Goal: Information Seeking & Learning: Compare options

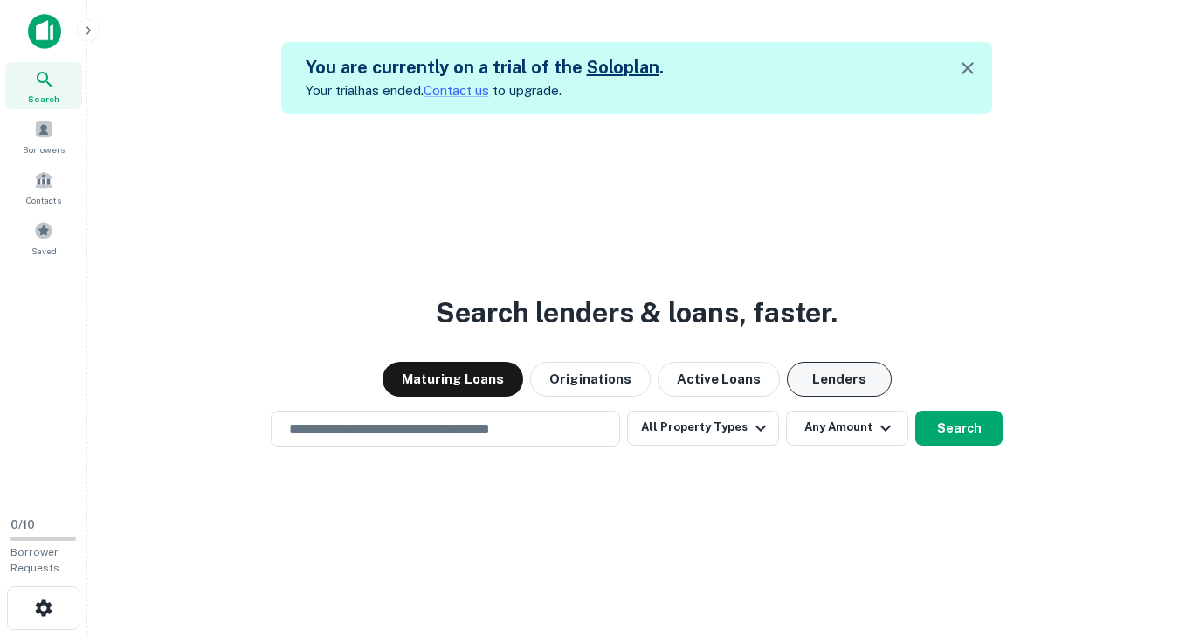
click at [827, 386] on button "Lenders" at bounding box center [839, 378] width 105 height 35
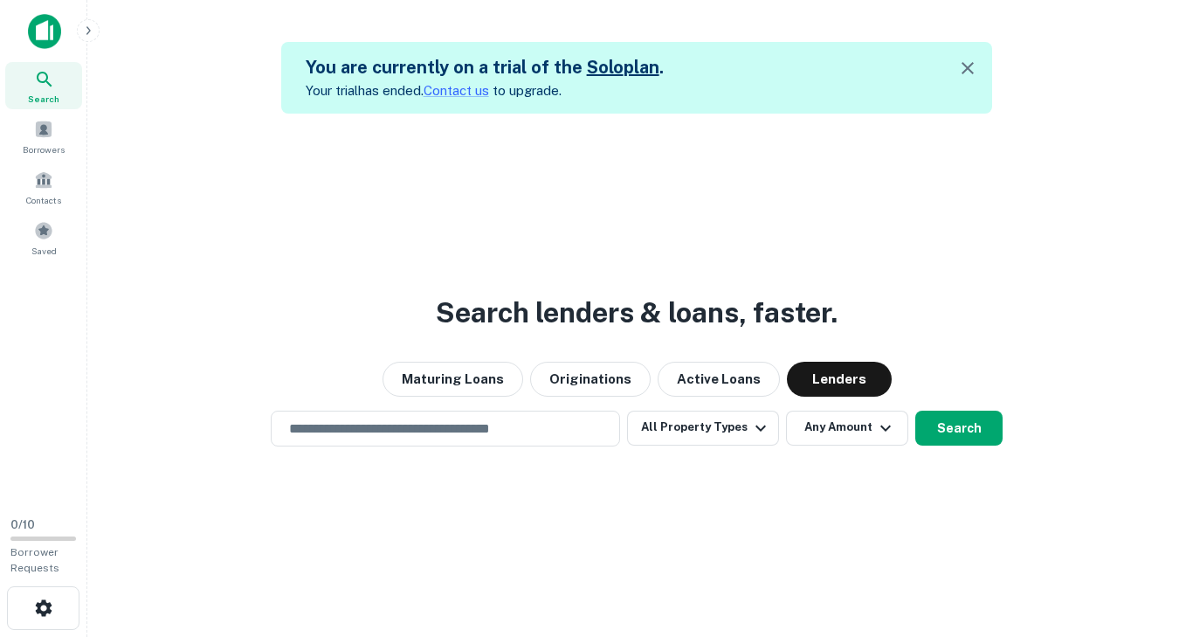
scroll to position [28, 0]
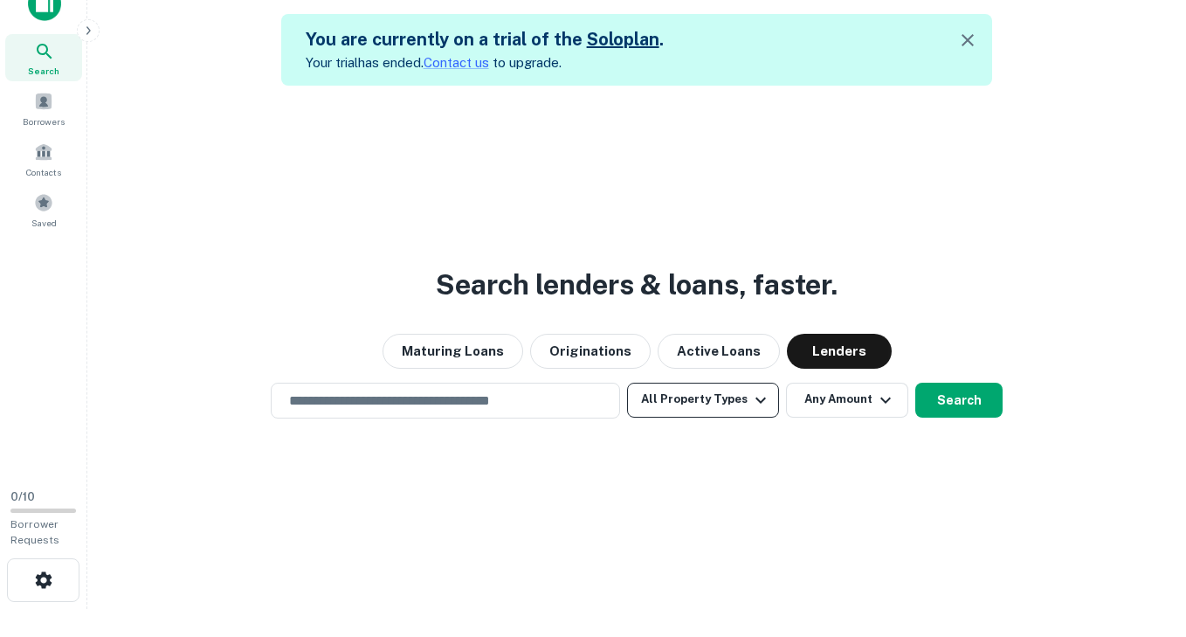
click at [691, 403] on button "All Property Types" at bounding box center [703, 399] width 152 height 35
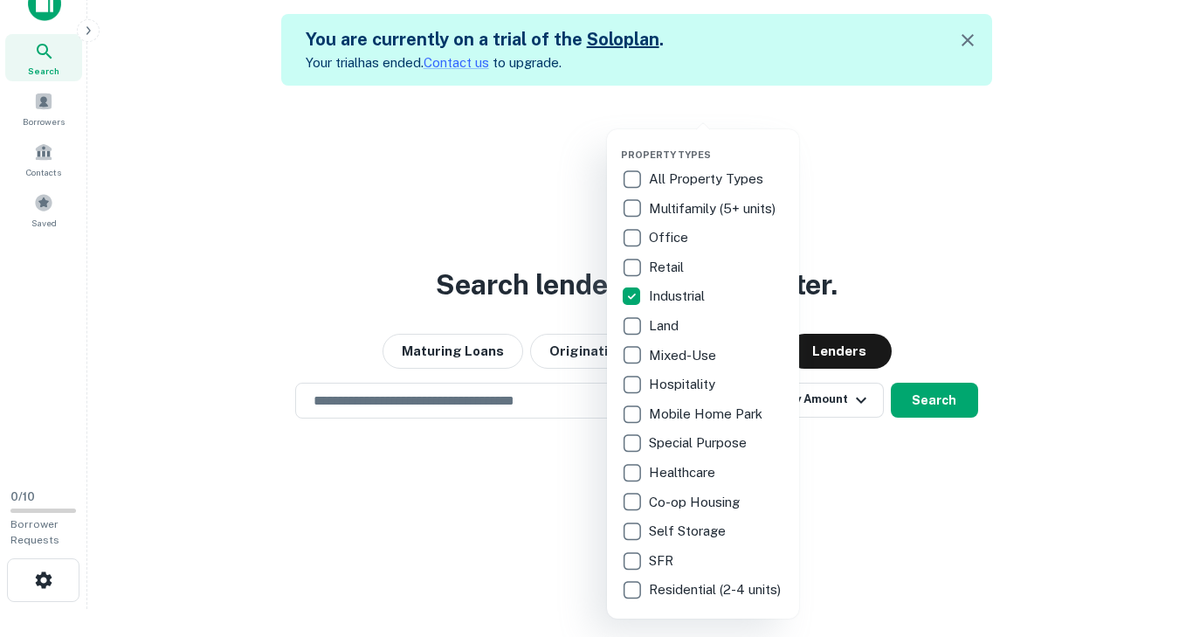
click at [239, 300] on div at bounding box center [593, 318] width 1186 height 637
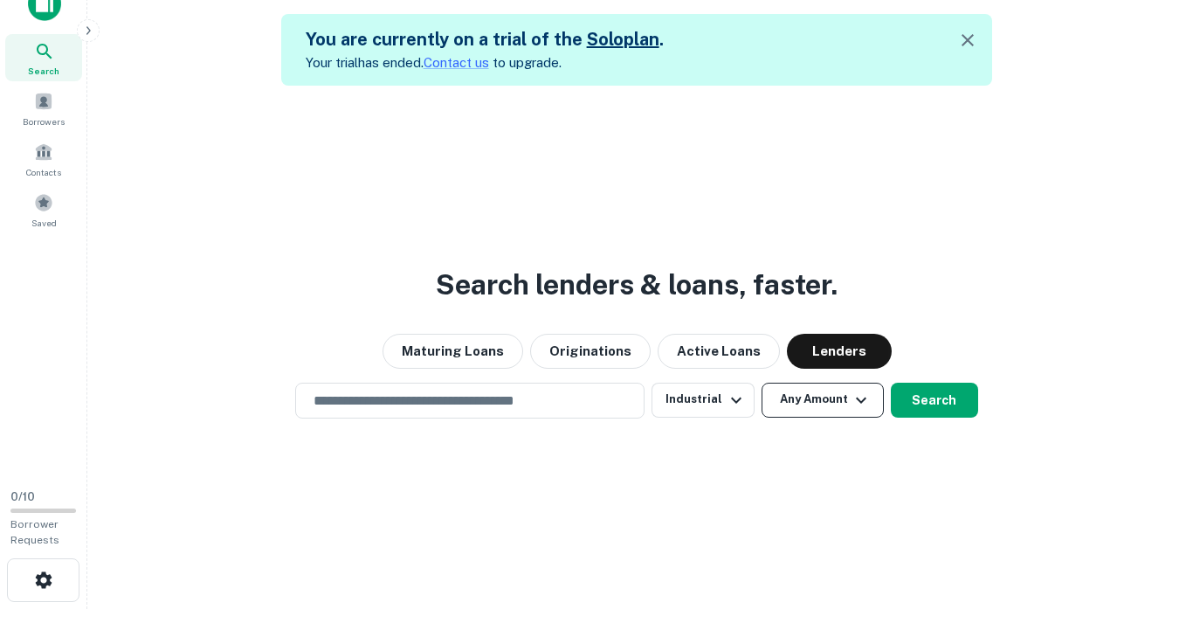
click at [828, 403] on button "Any Amount" at bounding box center [822, 399] width 122 height 35
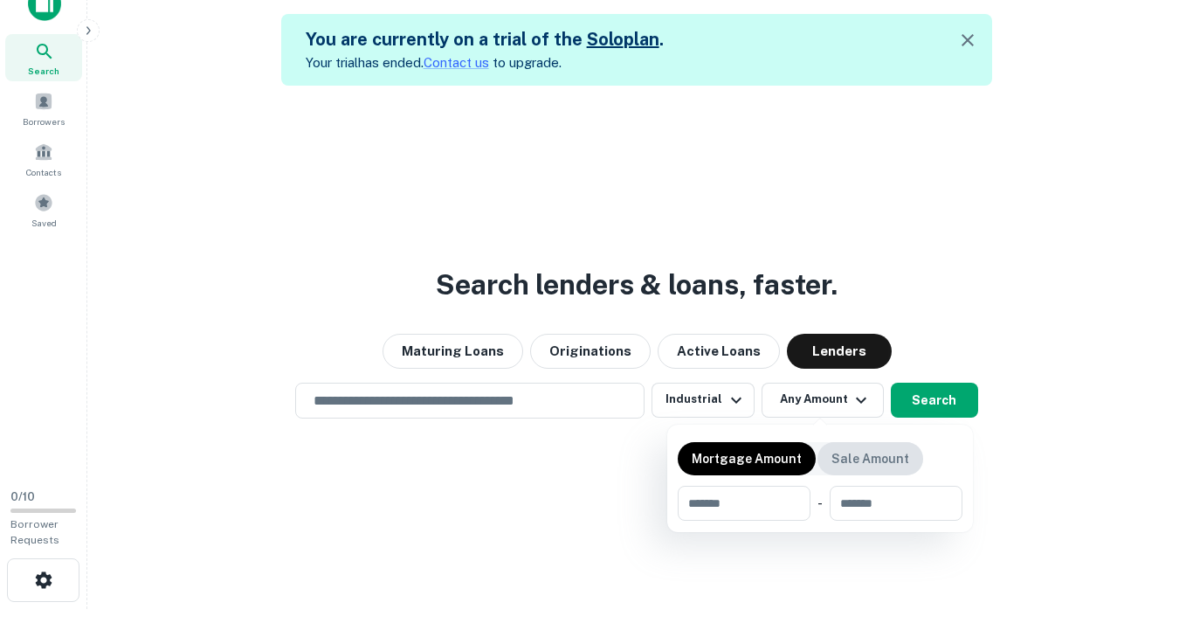
click at [845, 467] on p "Sale Amount" at bounding box center [870, 458] width 78 height 19
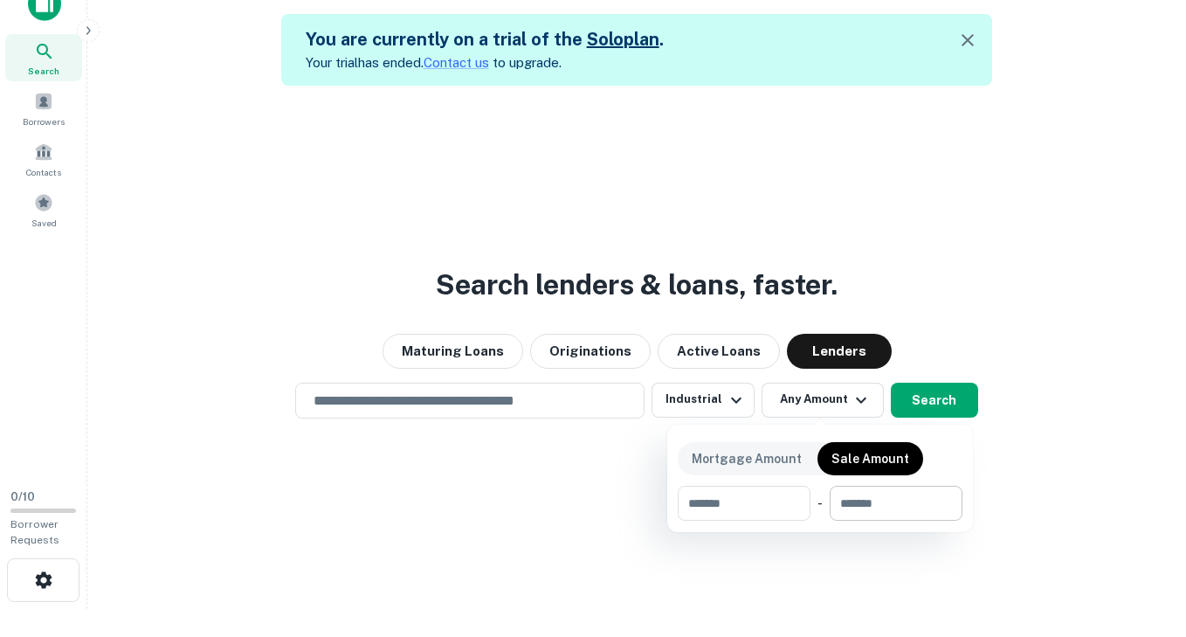
click at [865, 516] on input "number" at bounding box center [890, 502] width 120 height 35
click at [722, 511] on input "number" at bounding box center [738, 502] width 120 height 35
type input "*******"
click at [933, 409] on div at bounding box center [593, 318] width 1186 height 637
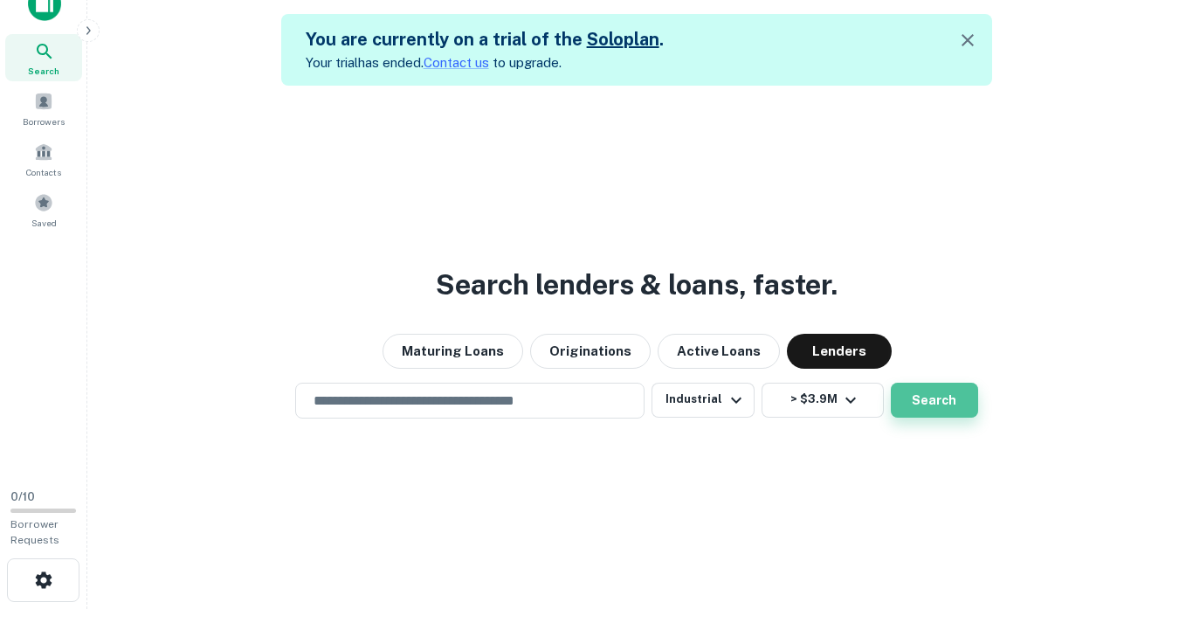
click at [931, 396] on button "Search" at bounding box center [934, 399] width 87 height 35
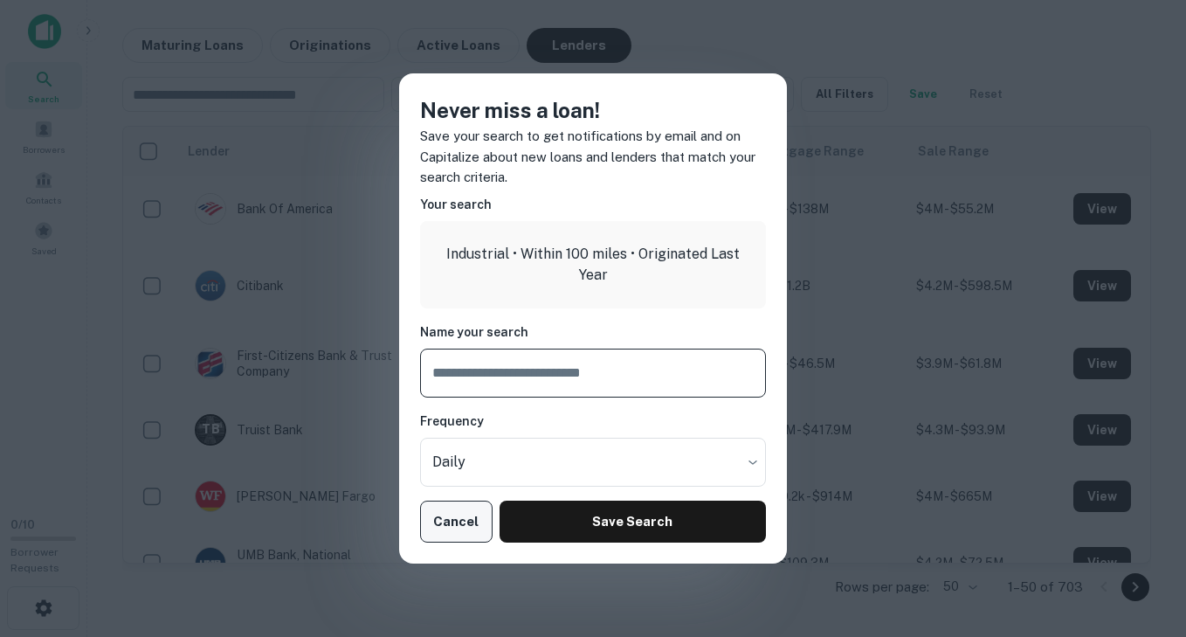
click at [448, 519] on button "Cancel" at bounding box center [456, 521] width 72 height 42
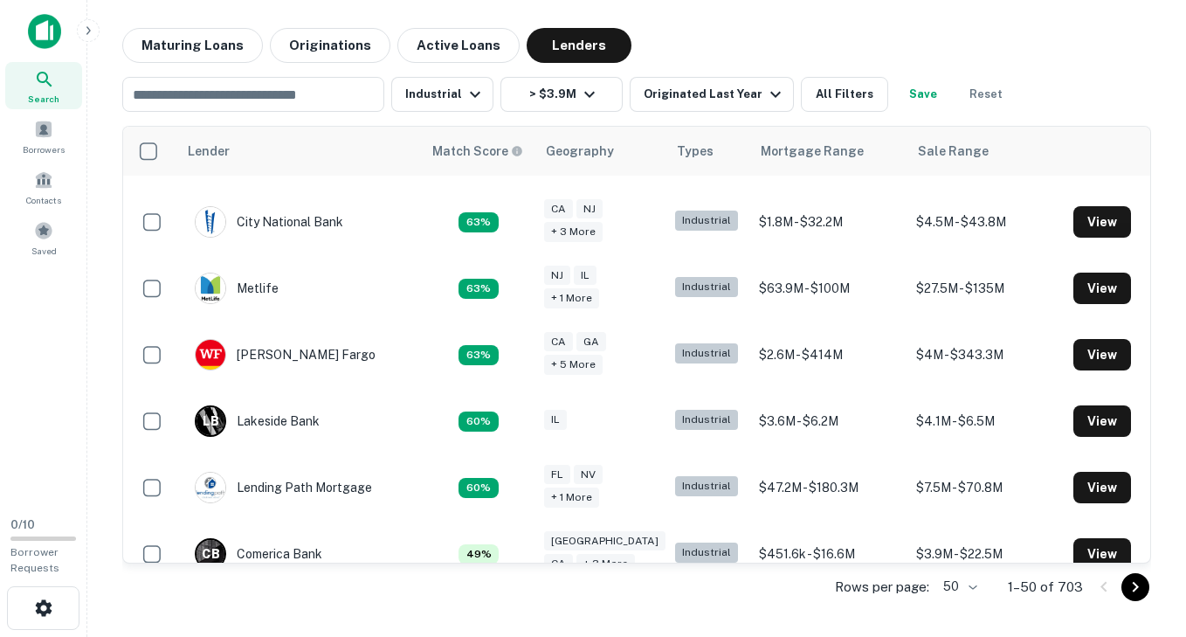
scroll to position [987, 0]
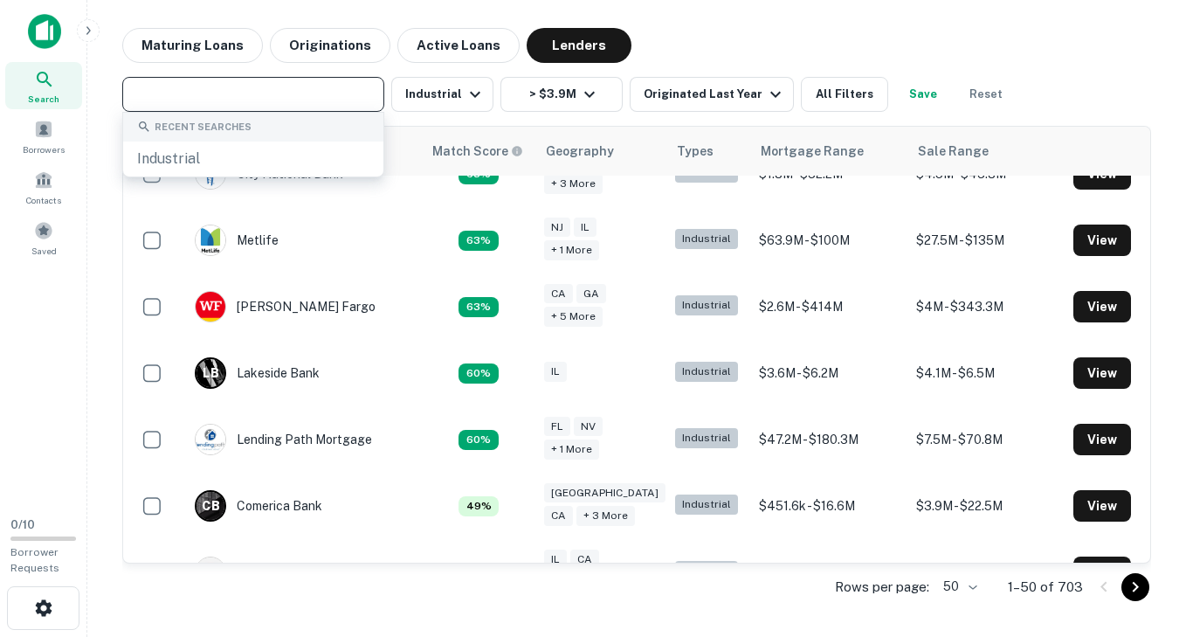
click at [357, 100] on input "text" at bounding box center [251, 94] width 249 height 24
type input "****"
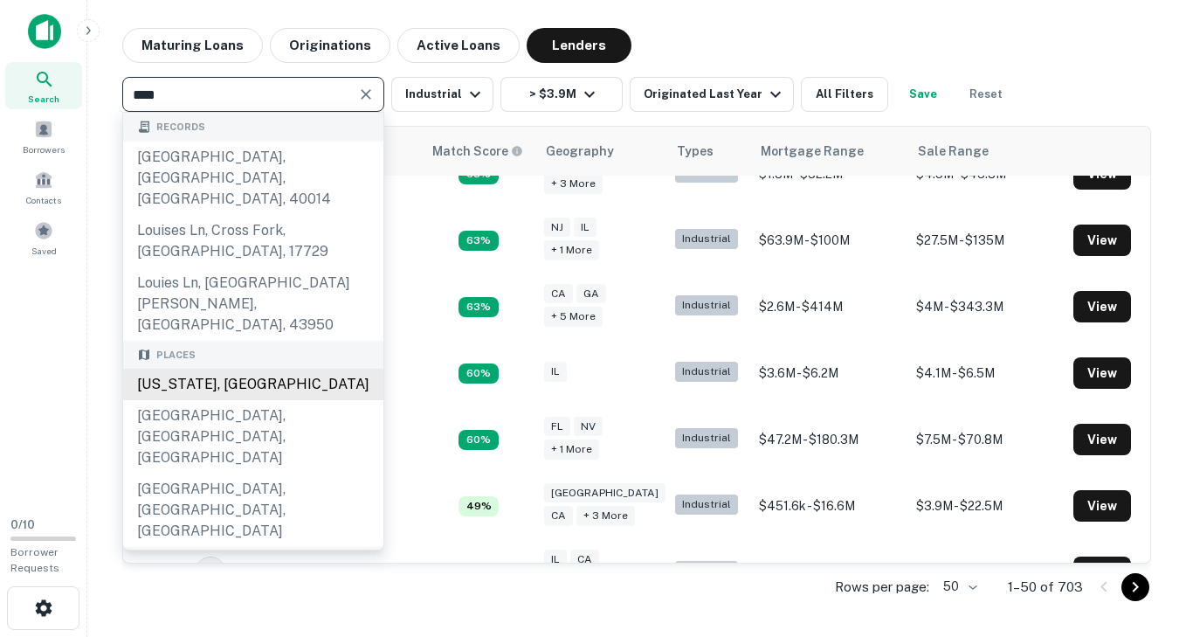
click at [293, 368] on div "[US_STATE], [GEOGRAPHIC_DATA]" at bounding box center [253, 383] width 260 height 31
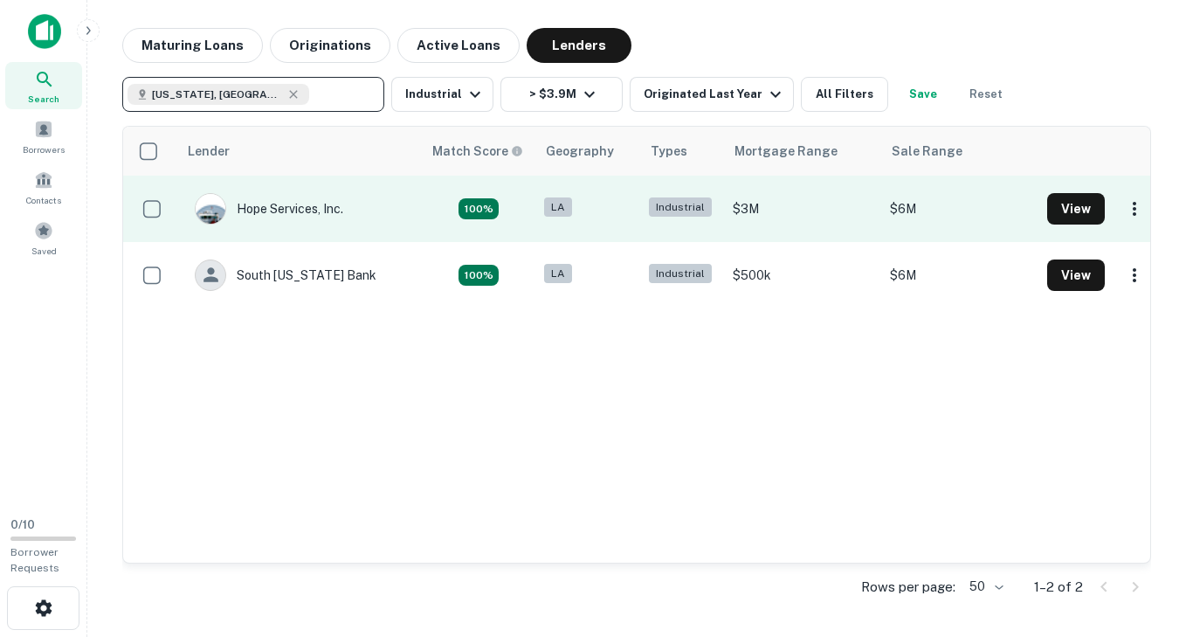
click at [392, 208] on td "Hope Services, Inc." at bounding box center [299, 209] width 244 height 66
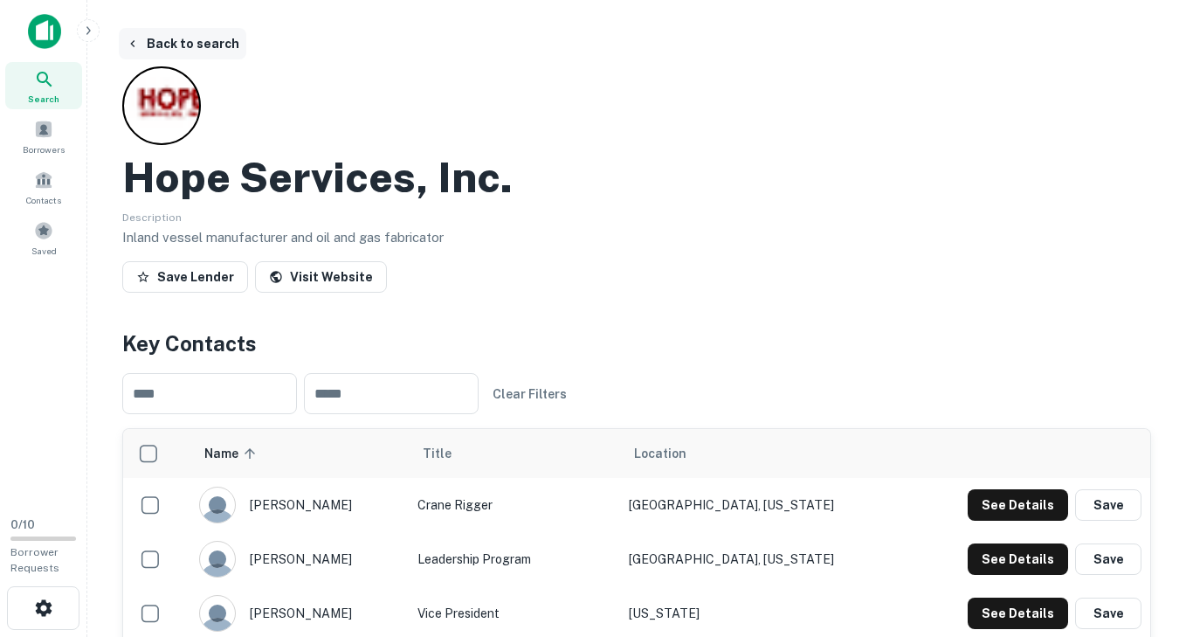
click at [132, 41] on icon "button" at bounding box center [133, 44] width 14 height 14
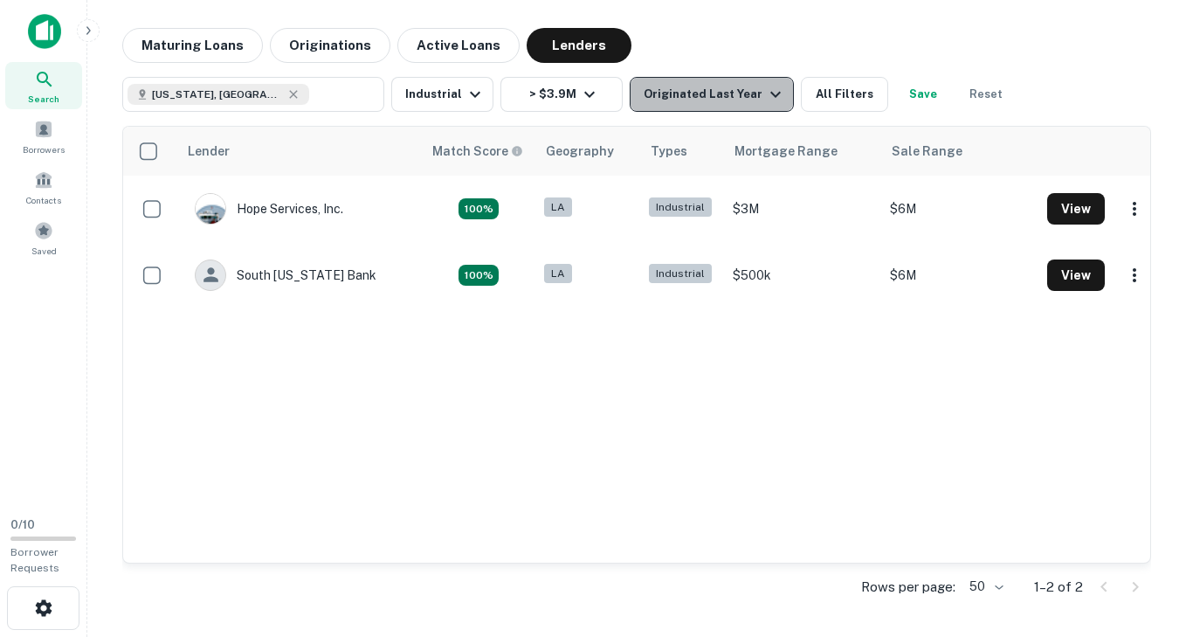
click at [717, 96] on div "Originated Last Year" at bounding box center [715, 94] width 142 height 21
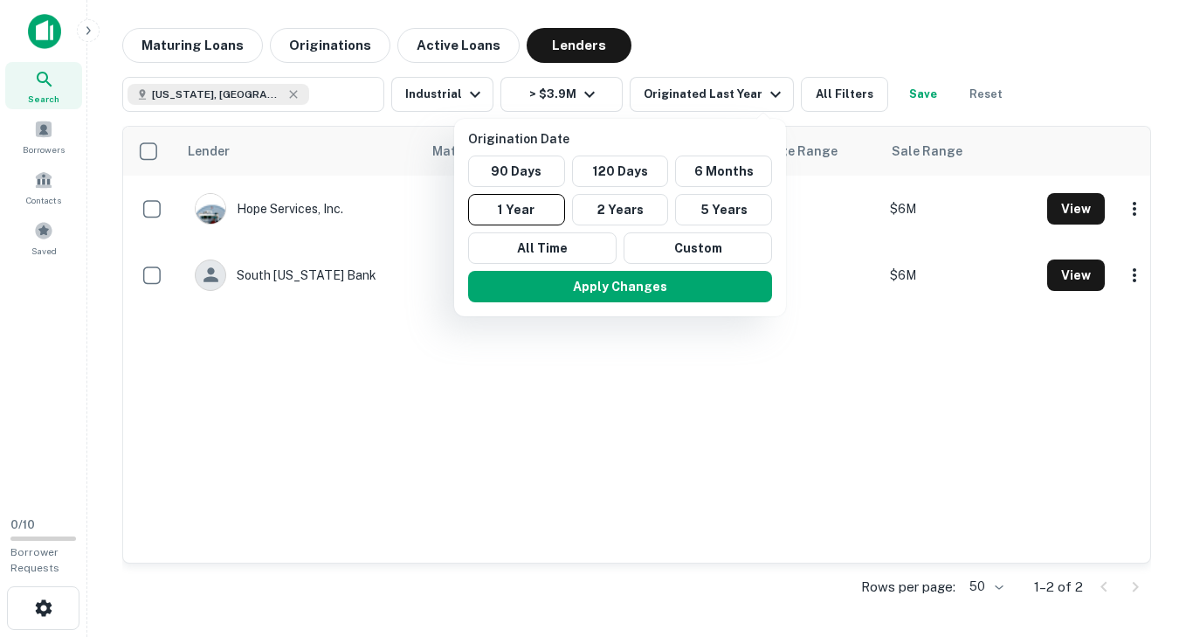
click at [714, 49] on div at bounding box center [593, 318] width 1186 height 637
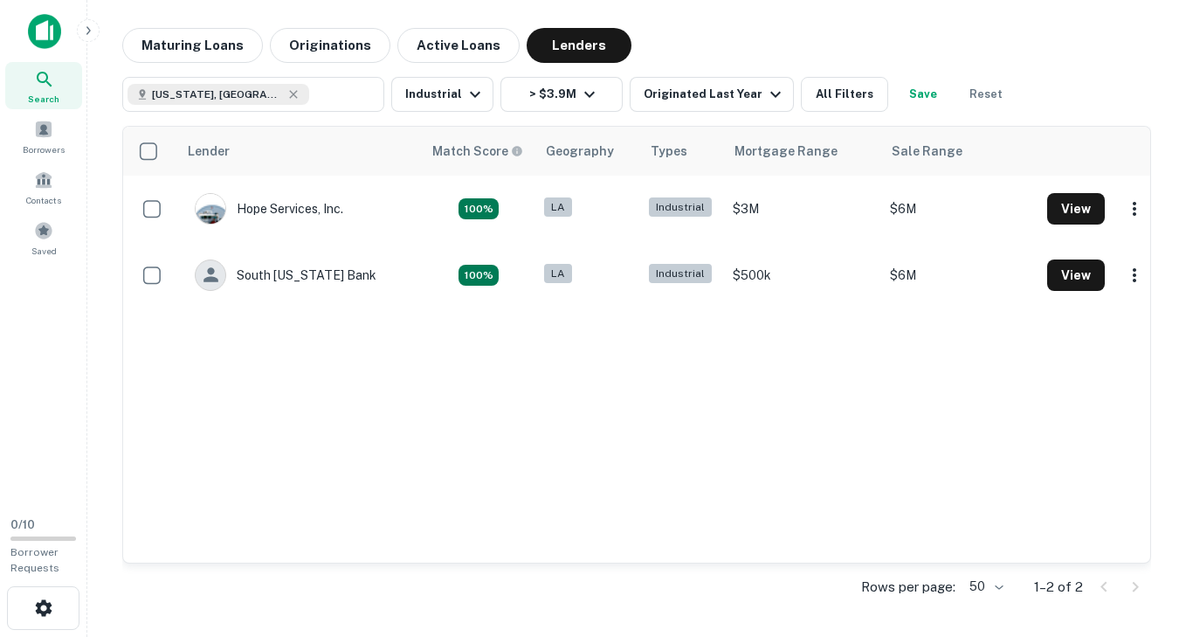
click at [30, 31] on img at bounding box center [44, 31] width 33 height 35
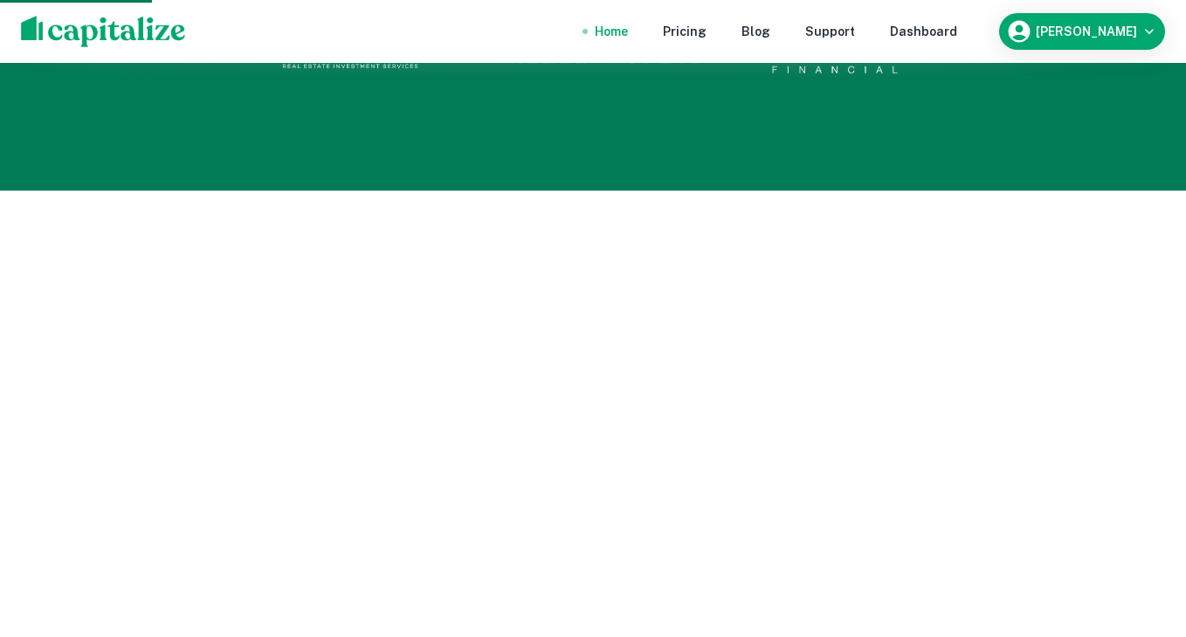
scroll to position [1305, 0]
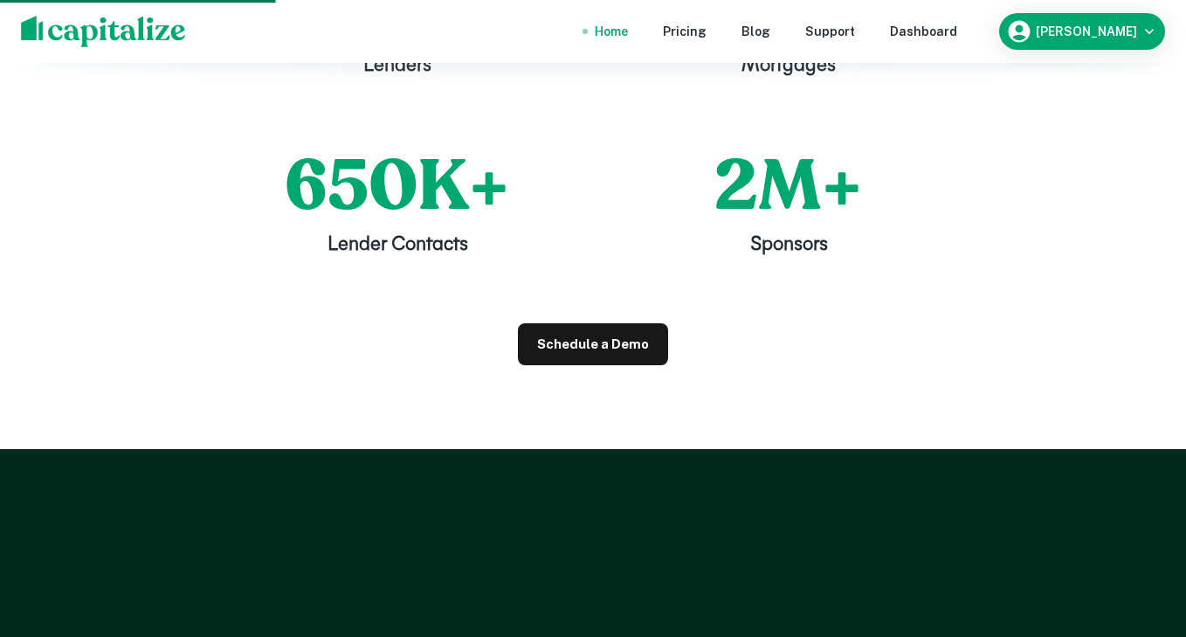
click at [311, 318] on div "Schedule a Demo" at bounding box center [582, 375] width 699 height 147
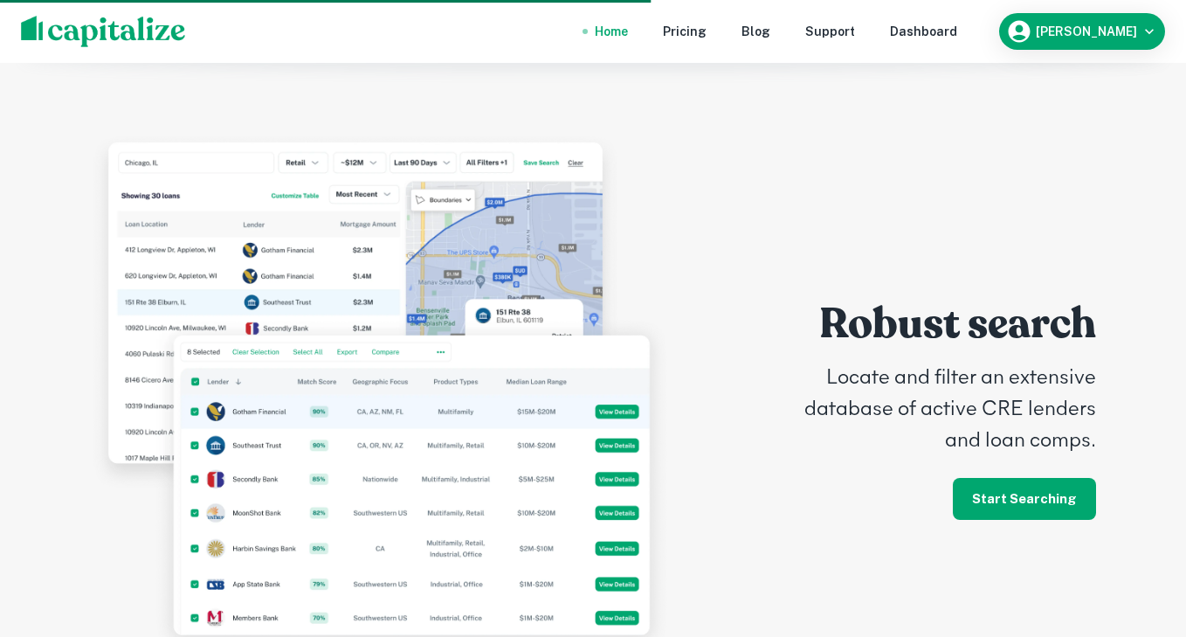
scroll to position [3618, 0]
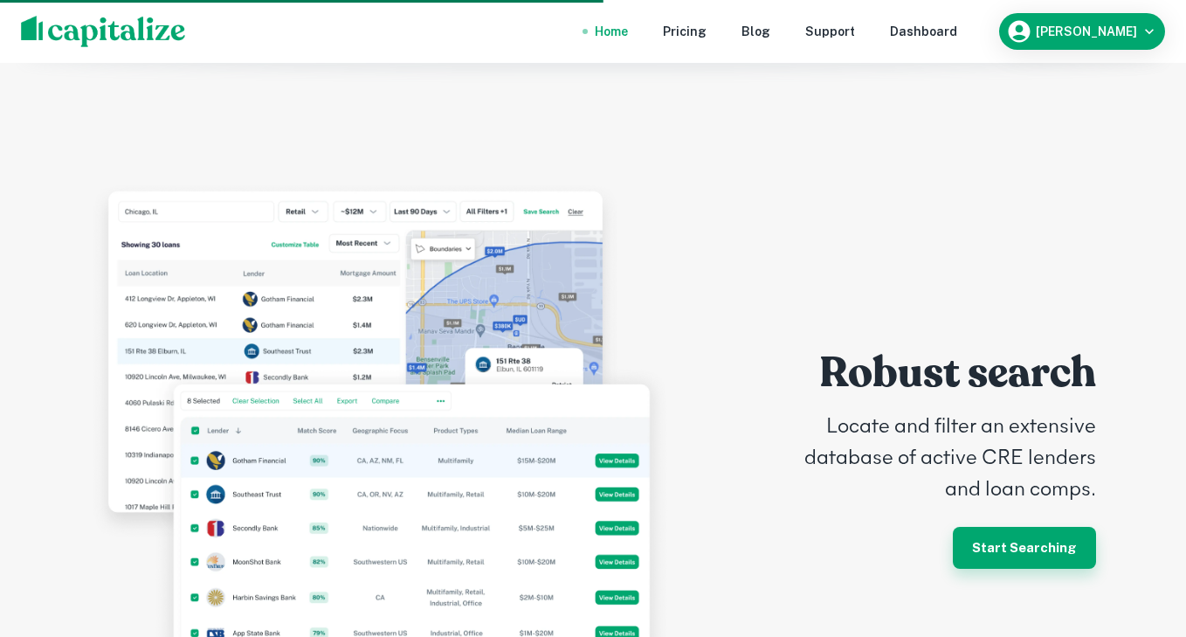
click at [1009, 529] on link "Start Searching" at bounding box center [1024, 548] width 143 height 42
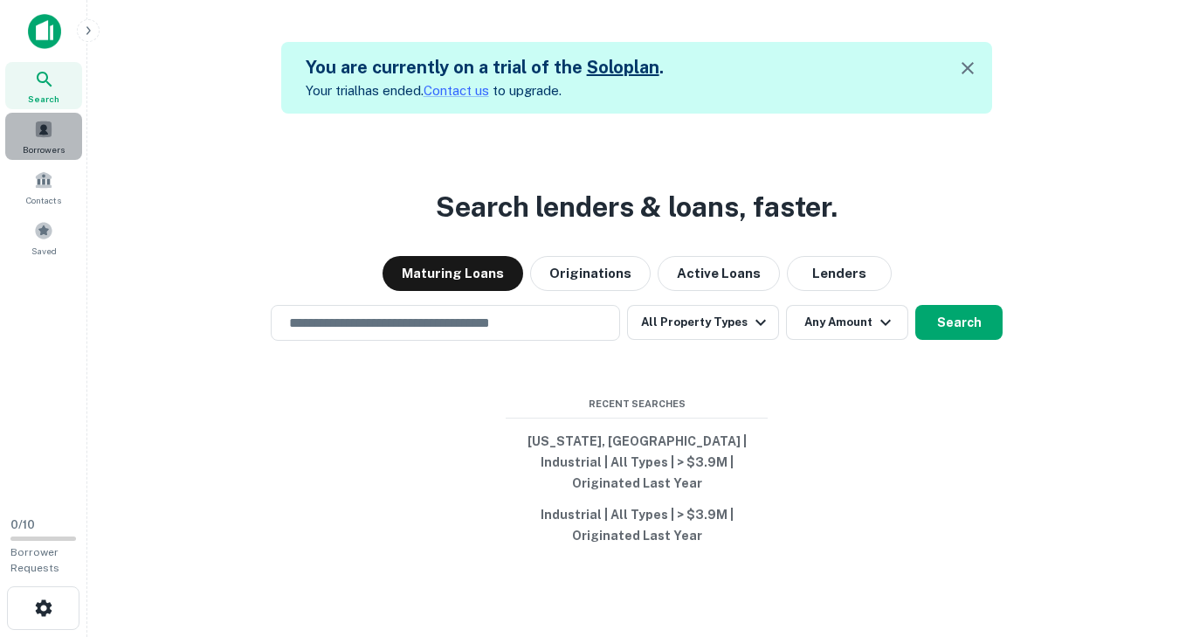
click at [65, 138] on div "Borrowers" at bounding box center [43, 136] width 77 height 47
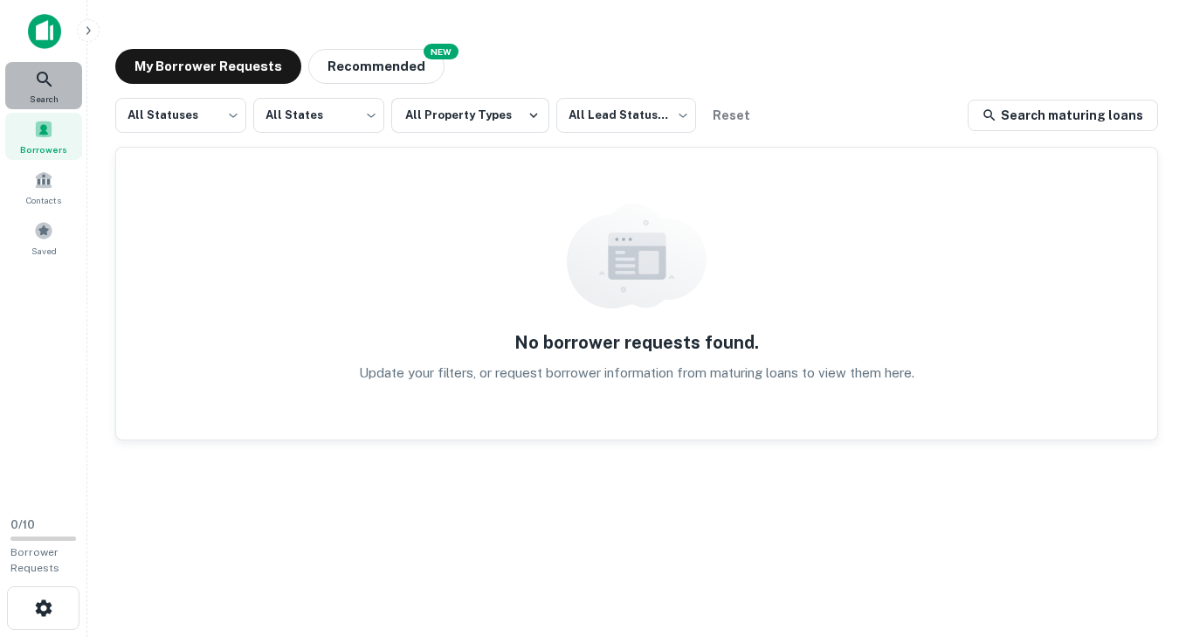
click at [57, 96] on span "Search" at bounding box center [44, 99] width 29 height 14
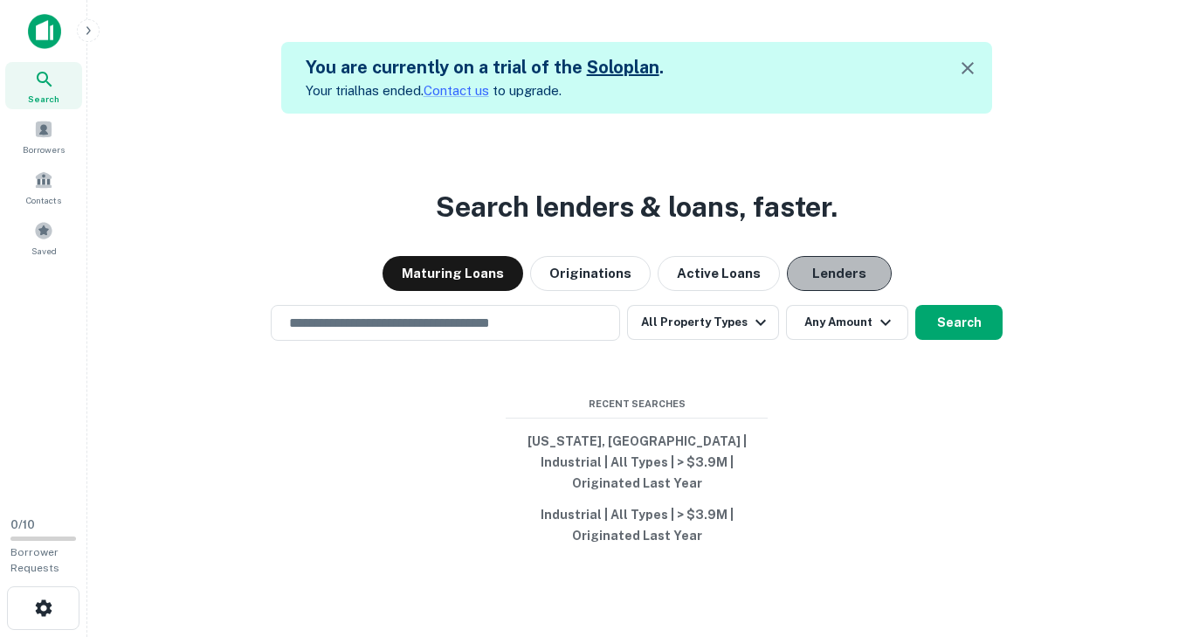
click at [852, 291] on button "Lenders" at bounding box center [839, 273] width 105 height 35
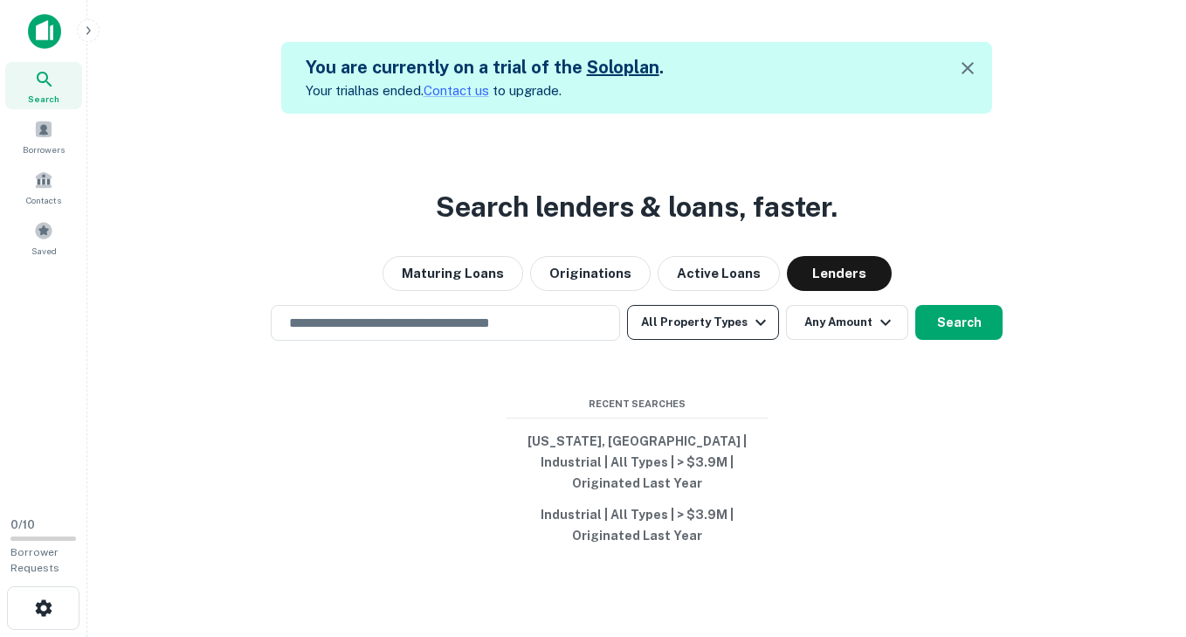
click at [745, 333] on button "All Property Types" at bounding box center [703, 322] width 152 height 35
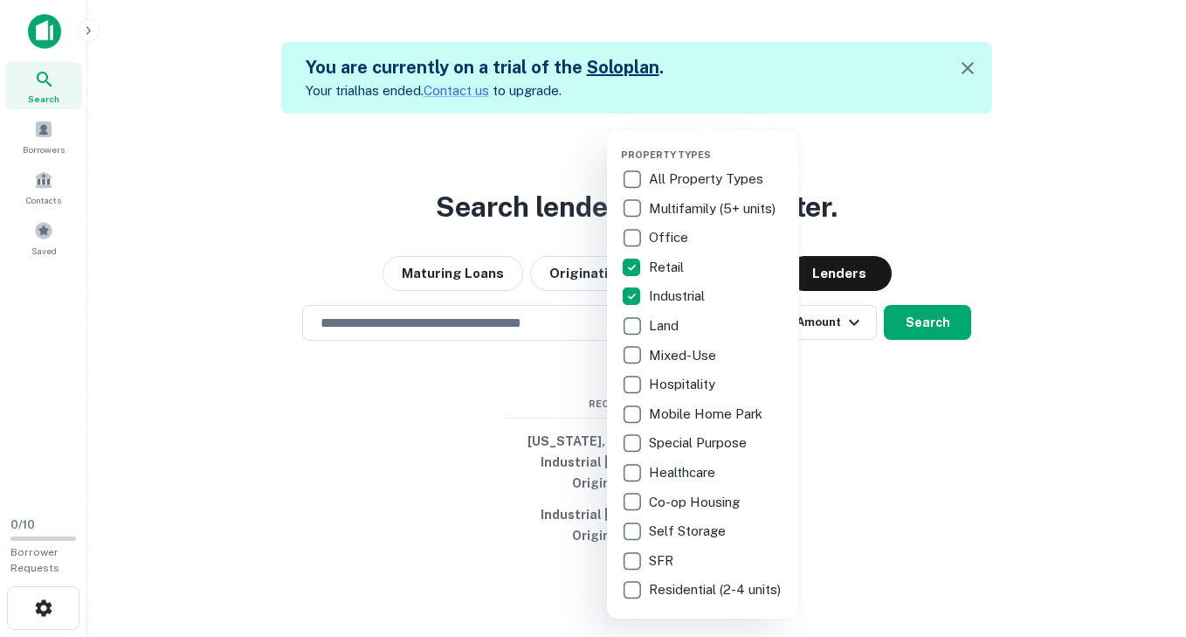
click at [919, 226] on div at bounding box center [593, 318] width 1186 height 637
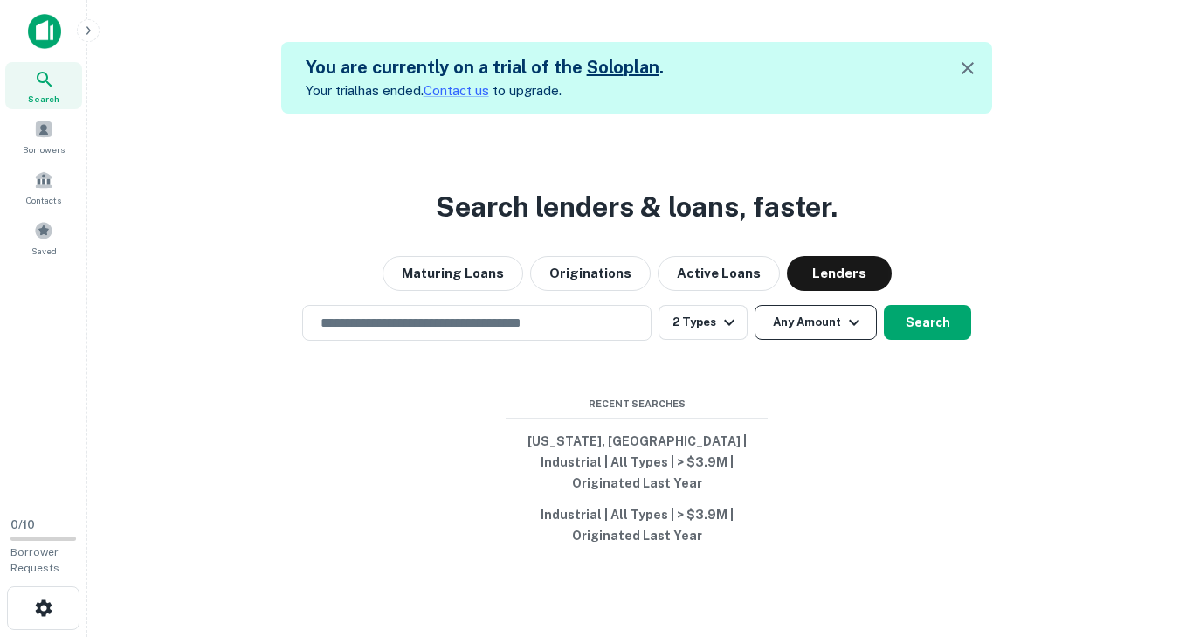
click at [852, 326] on icon "button" at bounding box center [853, 322] width 21 height 21
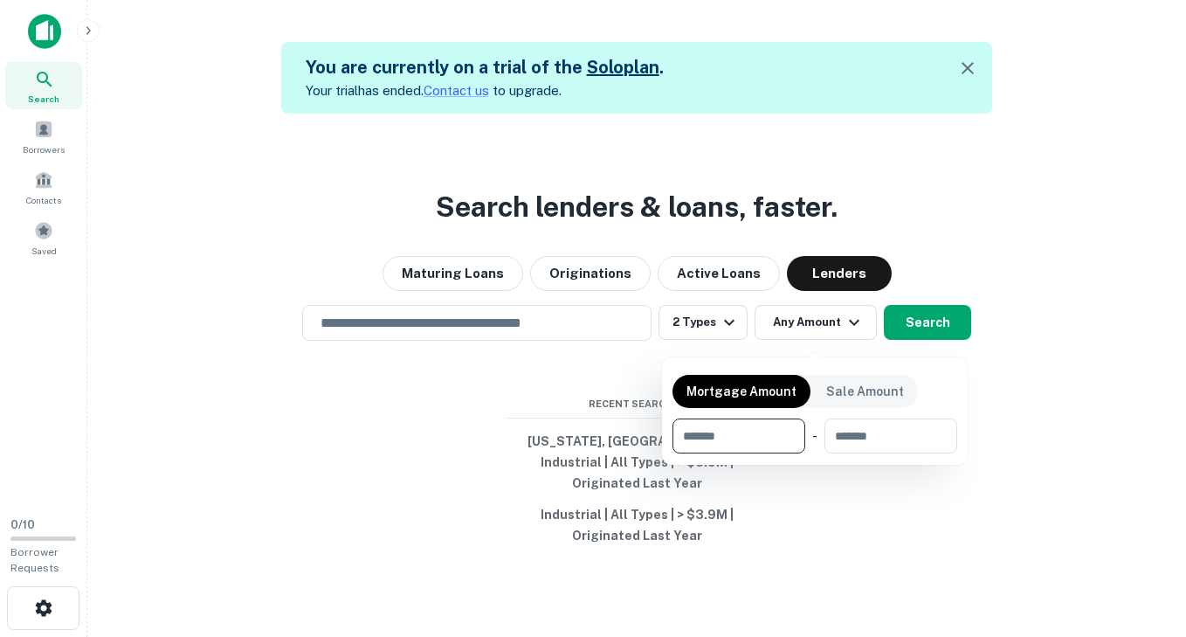
click at [918, 334] on div at bounding box center [593, 318] width 1186 height 637
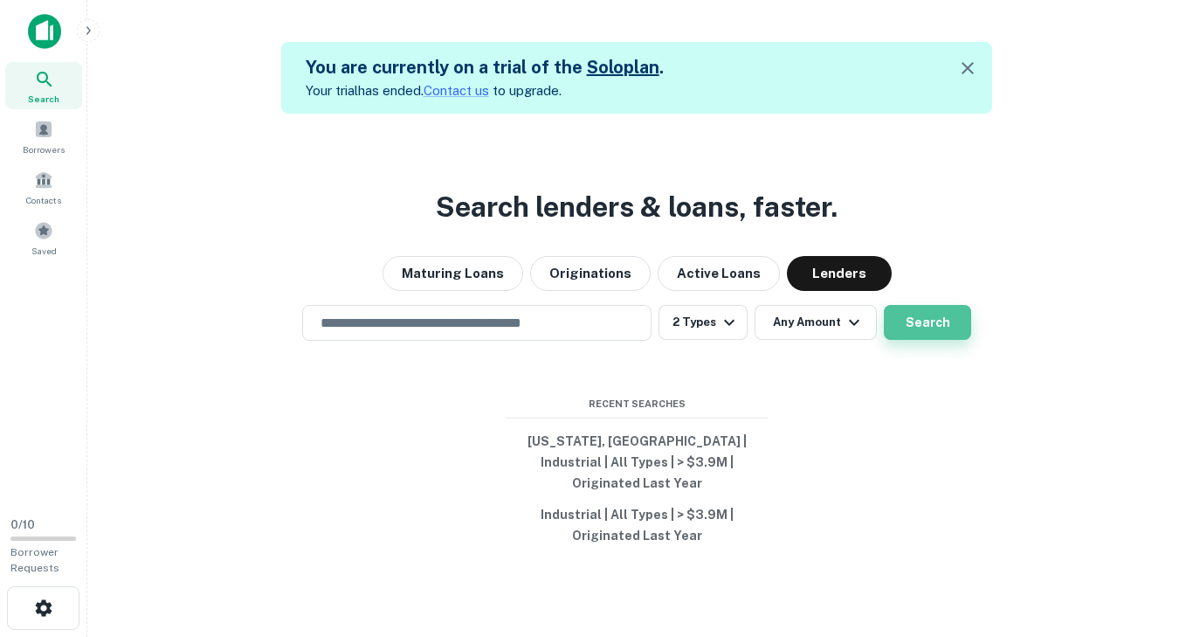
click at [930, 331] on button "Search" at bounding box center [927, 322] width 87 height 35
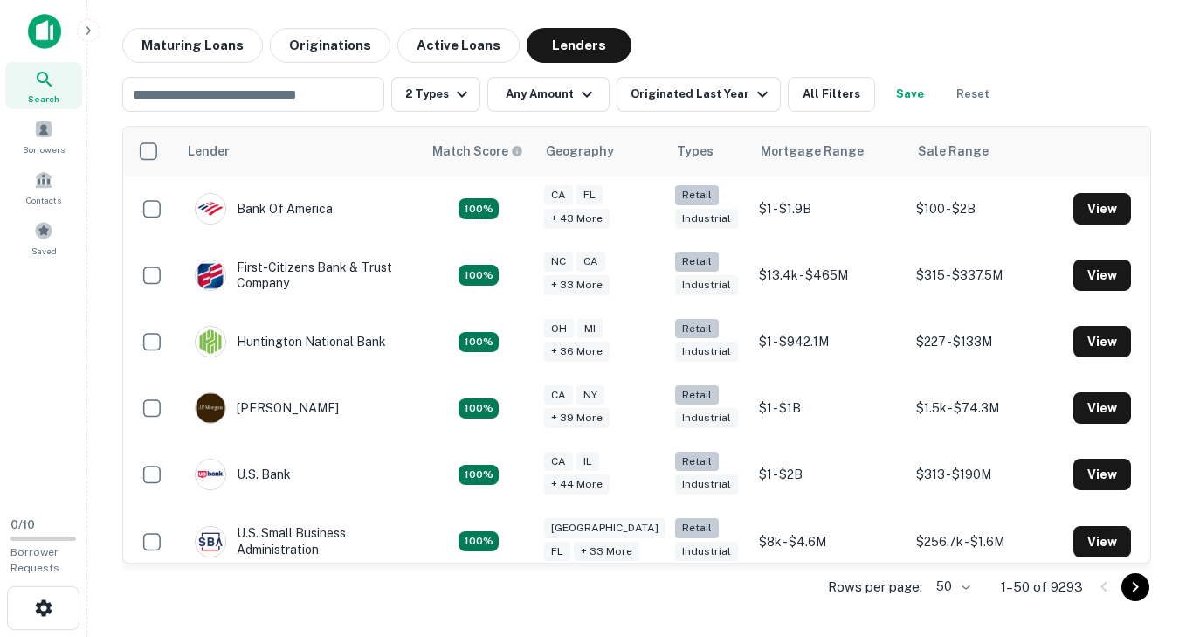
drag, startPoint x: 1156, startPoint y: 60, endPoint x: 1031, endPoint y: 107, distance: 133.5
click at [1031, 107] on div "​ 2 Types Any Amount Originated Last Year All Filters Save Reset" at bounding box center [636, 87] width 1029 height 49
click at [83, 28] on icon "button" at bounding box center [88, 31] width 14 height 14
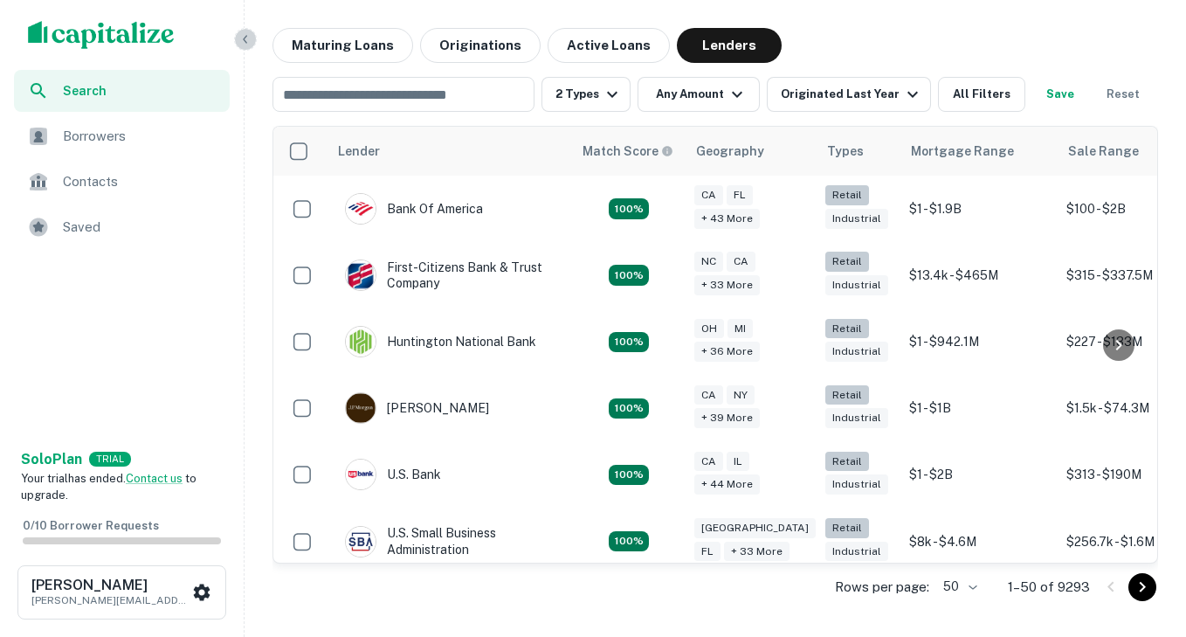
click at [246, 38] on icon "button" at bounding box center [245, 39] width 14 height 14
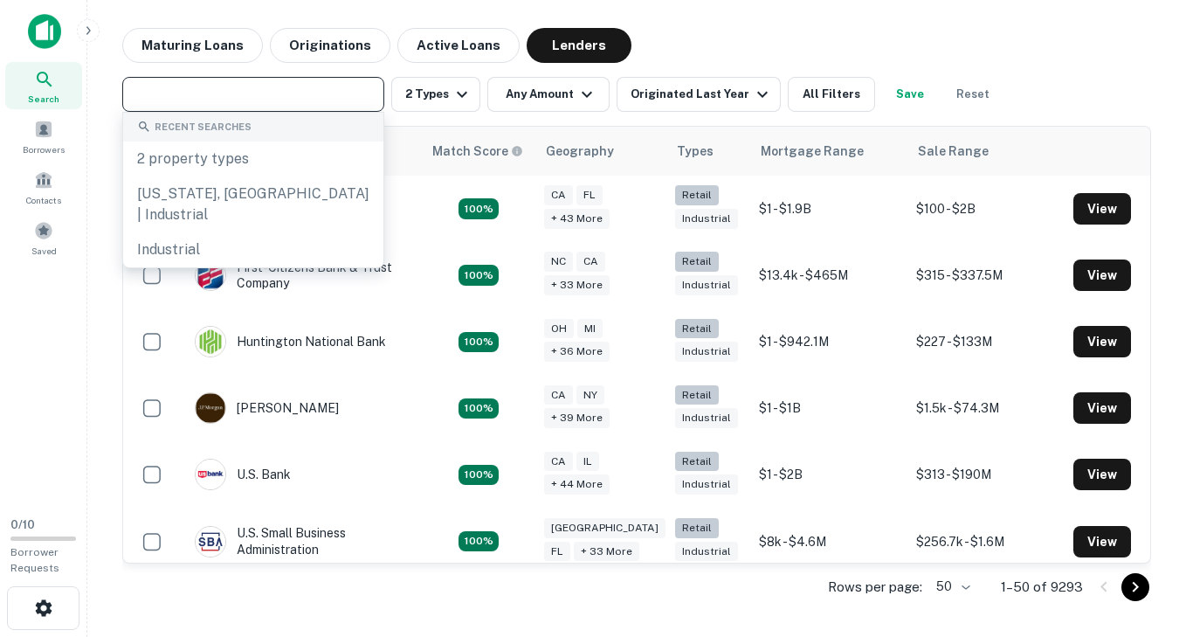
click at [234, 100] on input "text" at bounding box center [251, 94] width 249 height 24
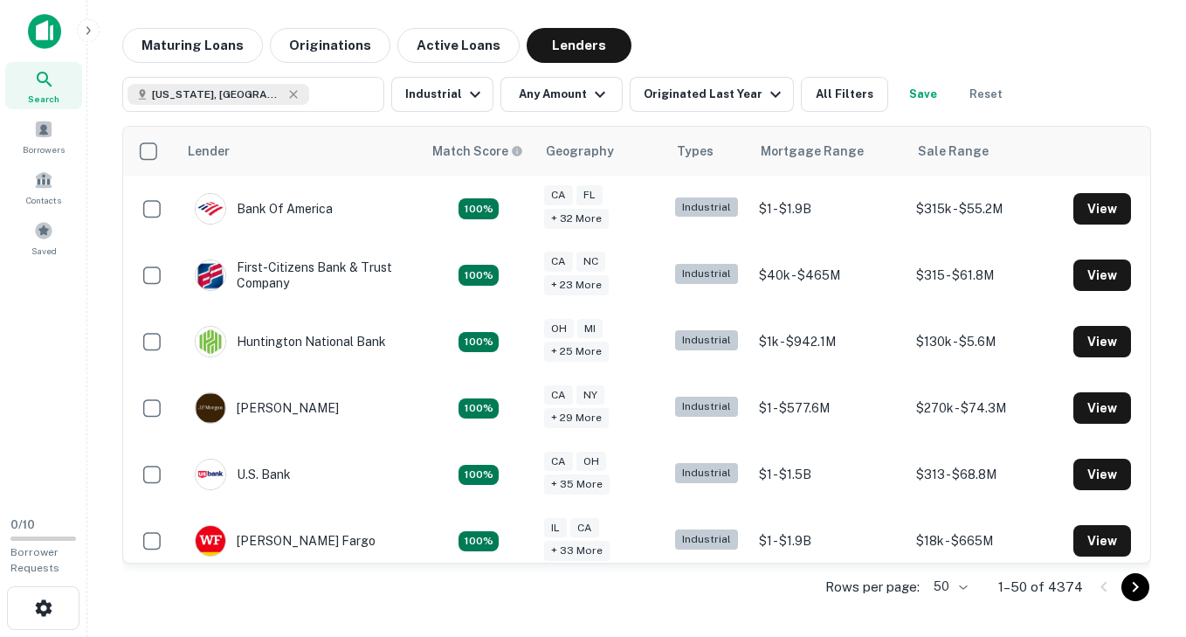
click at [353, 113] on div "Lender Match Score Geography Types Mortgage Range Sale Range Bank Of America 10…" at bounding box center [636, 362] width 1029 height 500
click at [343, 98] on input "text" at bounding box center [342, 94] width 67 height 24
type input "**********"
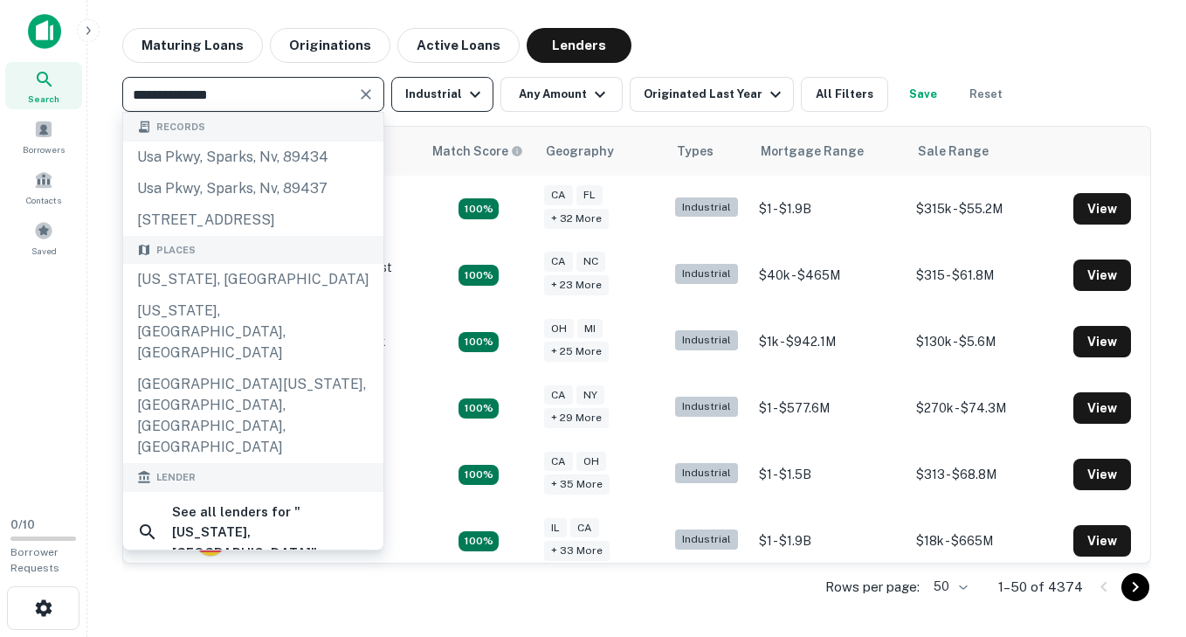
click at [468, 99] on icon "button" at bounding box center [475, 94] width 21 height 21
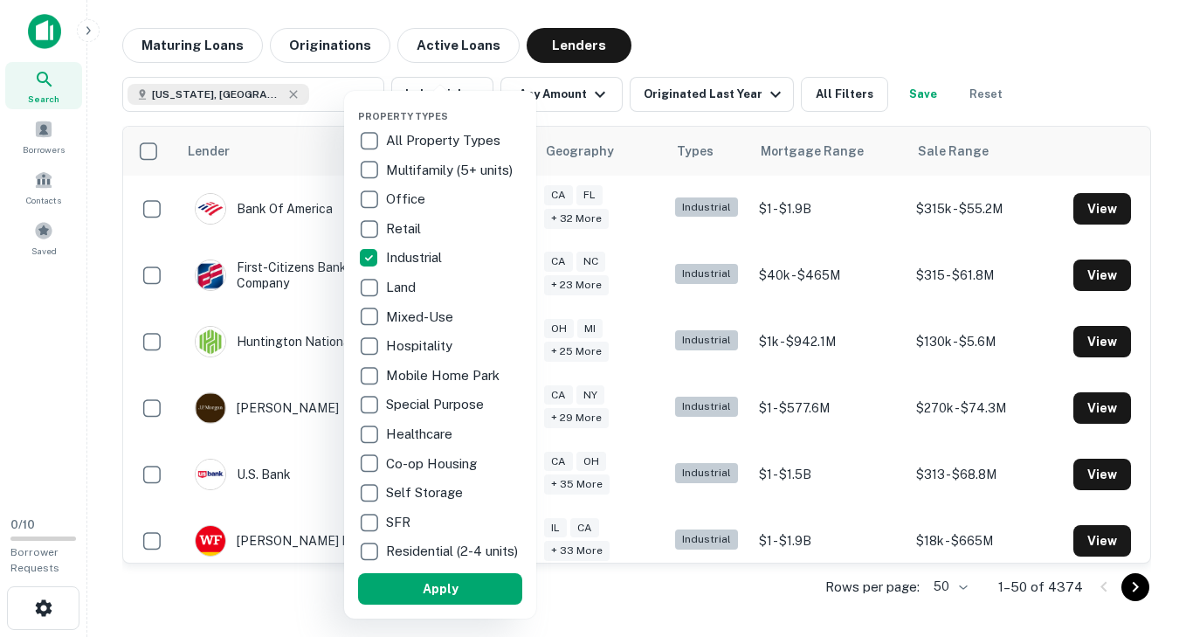
click at [579, 100] on div at bounding box center [593, 318] width 1186 height 637
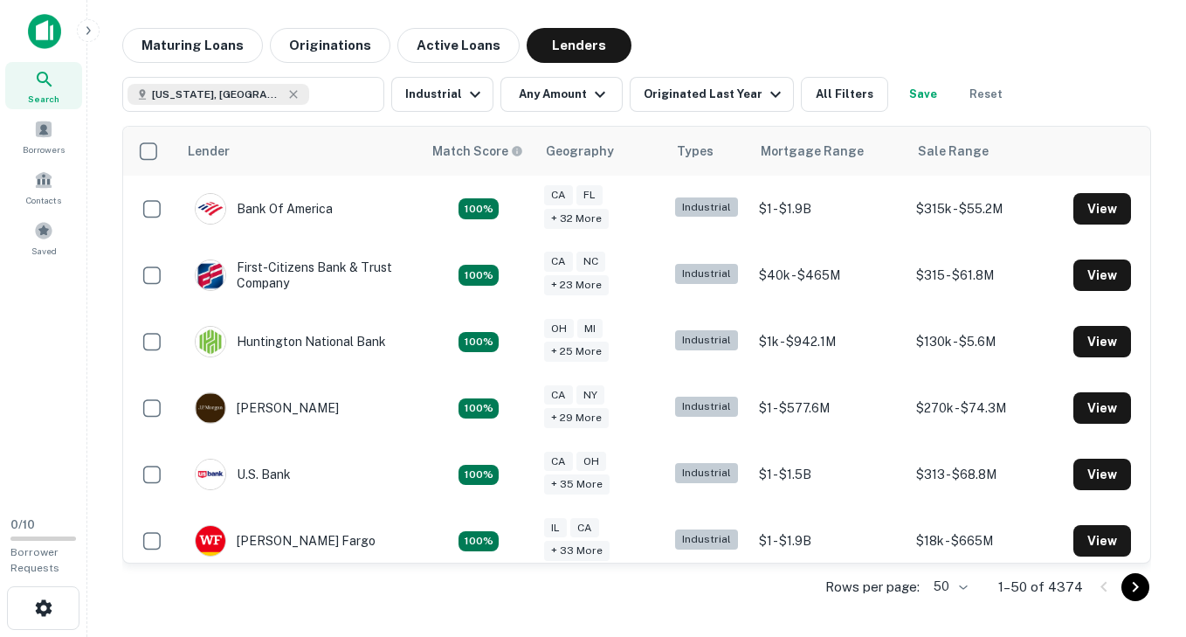
click at [596, 95] on icon "button" at bounding box center [600, 95] width 10 height 6
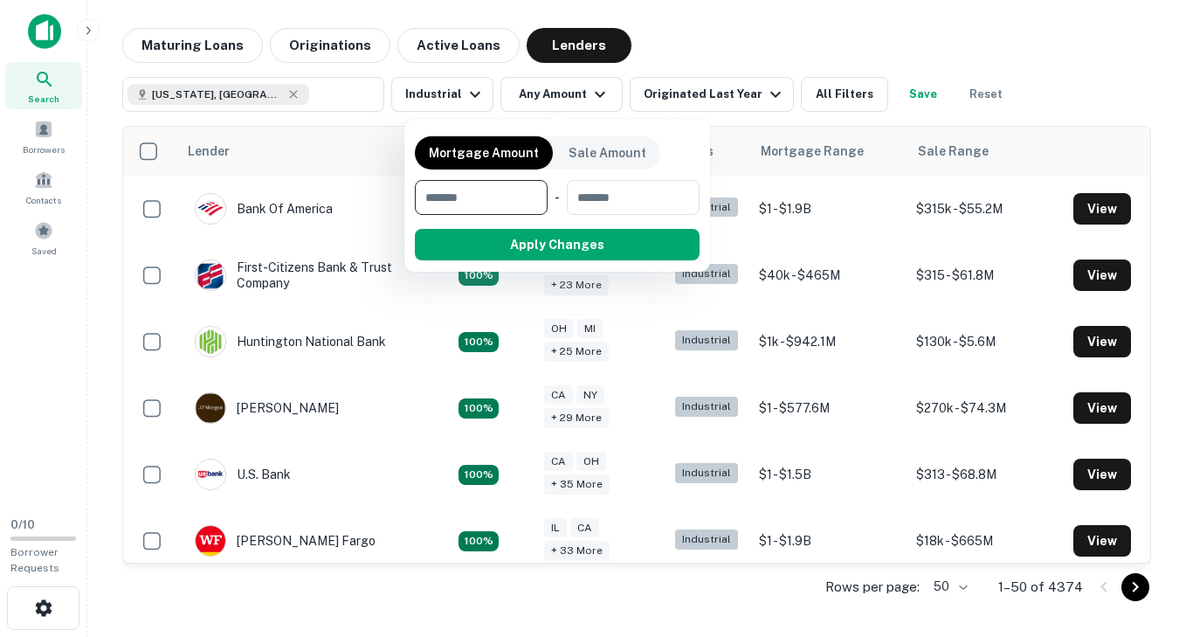
click at [743, 45] on div at bounding box center [593, 318] width 1186 height 637
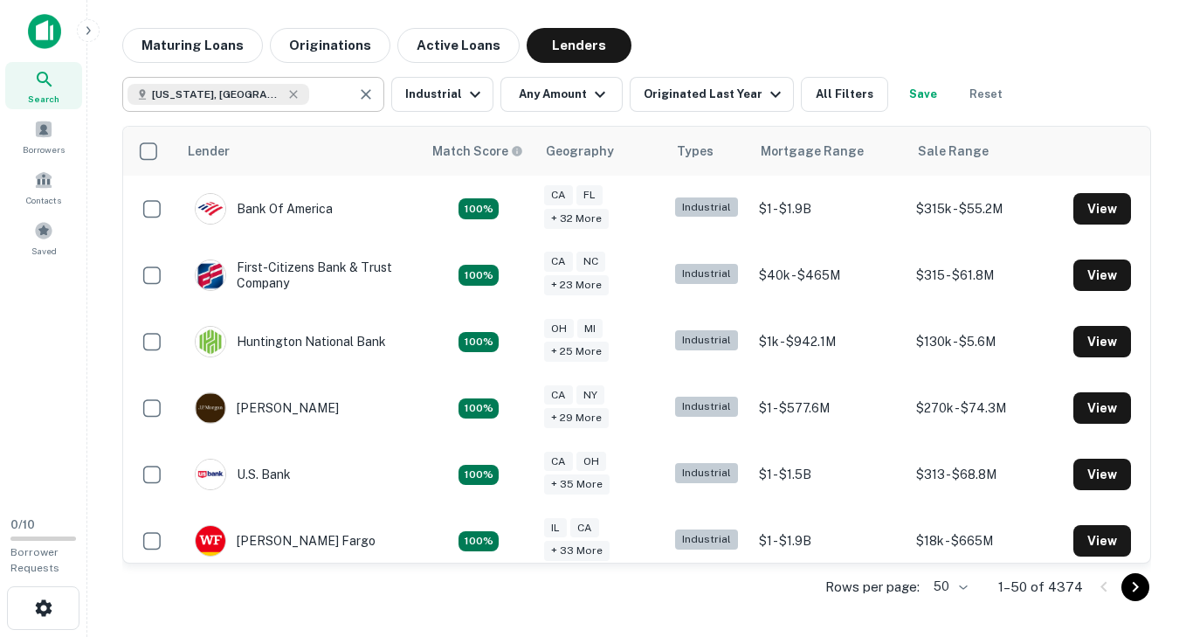
click at [312, 93] on input "text" at bounding box center [329, 94] width 41 height 24
type input "**********"
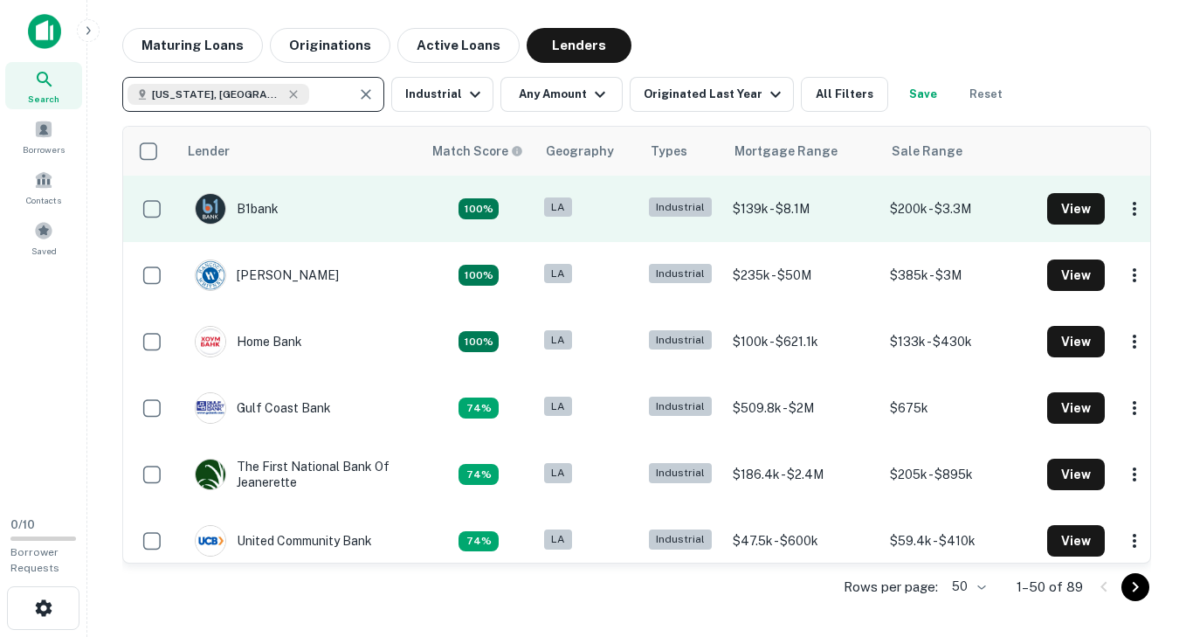
click at [278, 209] on td "B1bank" at bounding box center [236, 208] width 101 height 49
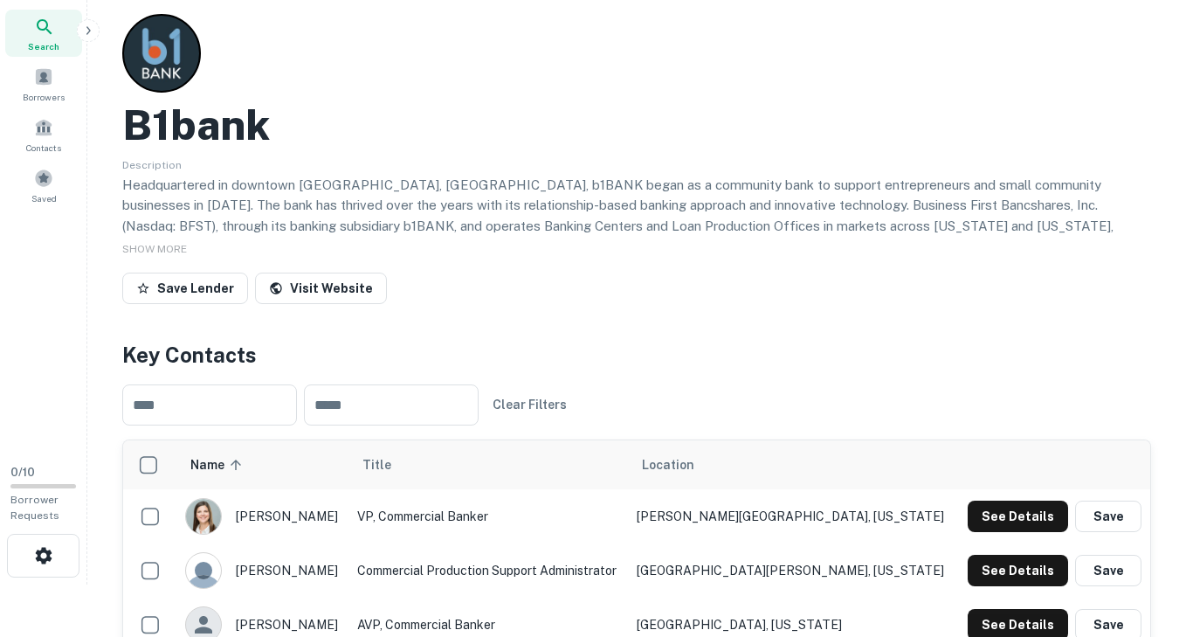
scroll to position [58, 0]
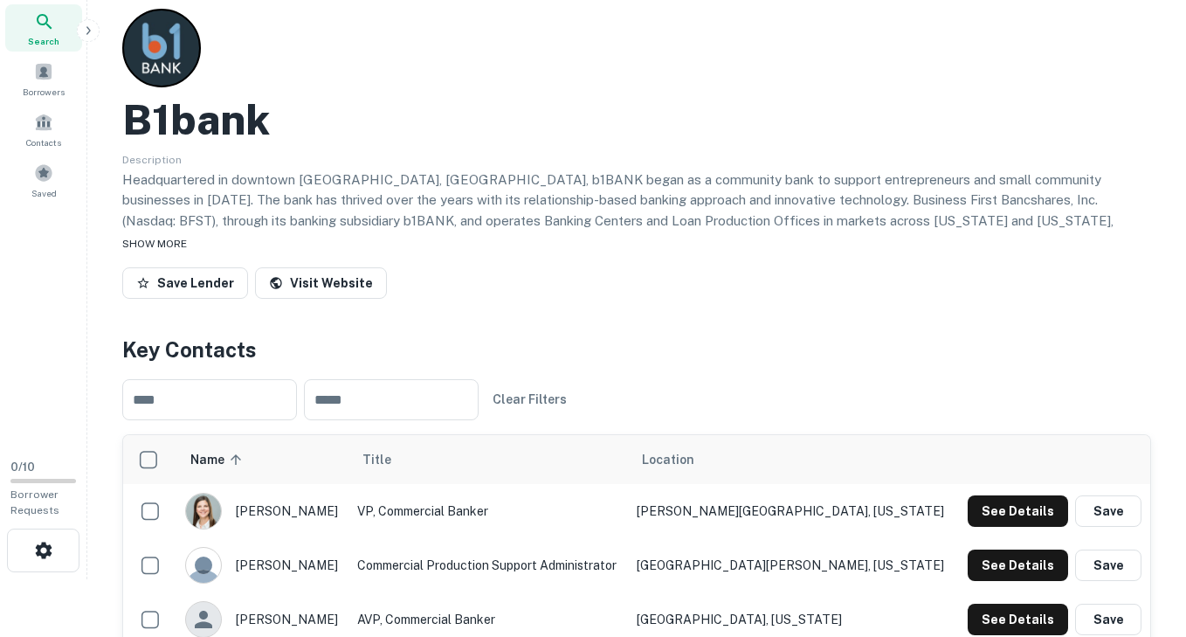
click at [178, 244] on span "SHOW MORE" at bounding box center [154, 244] width 65 height 12
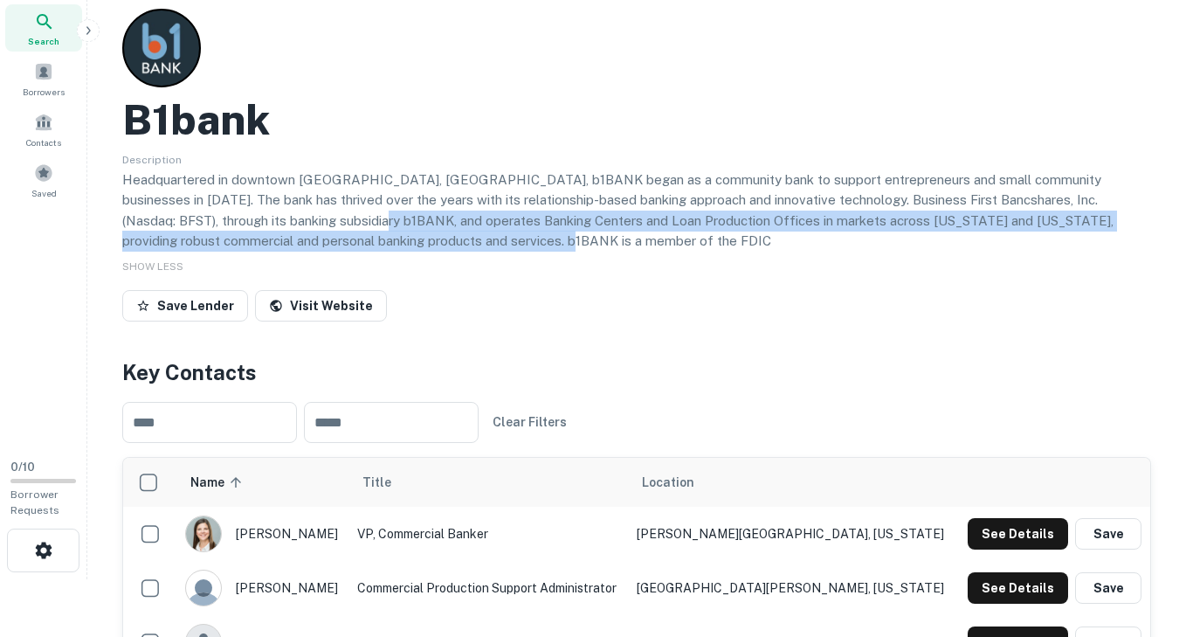
drag, startPoint x: 320, startPoint y: 213, endPoint x: 475, endPoint y: 240, distance: 156.9
click at [475, 240] on p "Headquartered in downtown [GEOGRAPHIC_DATA], [GEOGRAPHIC_DATA], b1BANK began as…" at bounding box center [636, 210] width 1029 height 82
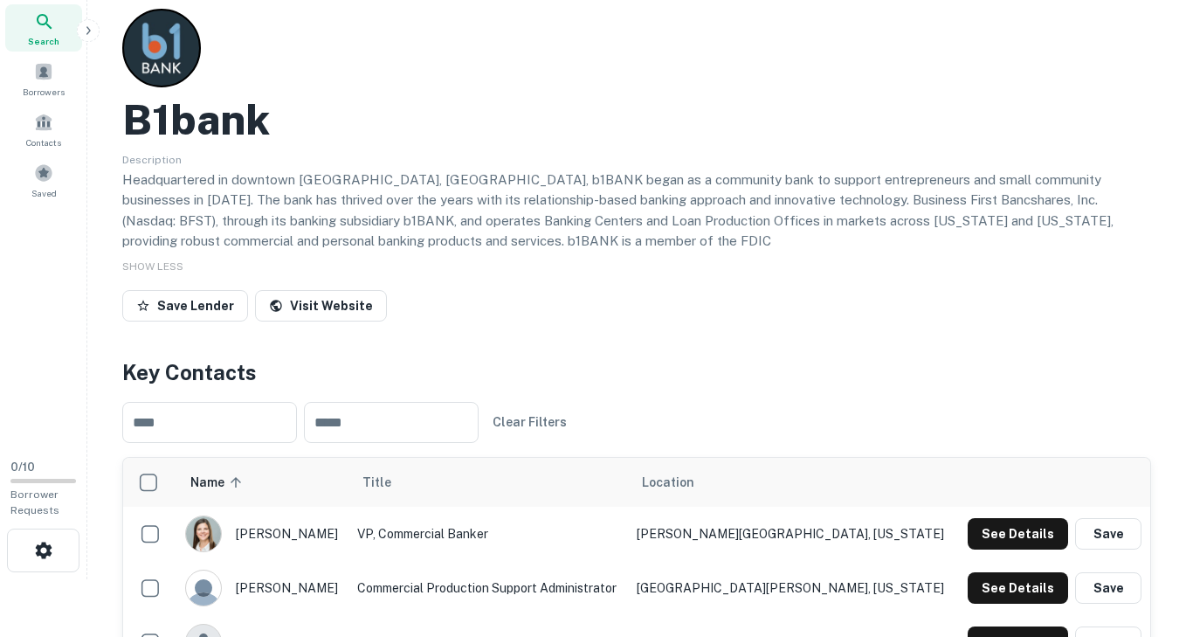
click at [496, 279] on div "B1bank Description Headquartered in downtown [GEOGRAPHIC_DATA], [GEOGRAPHIC_DAT…" at bounding box center [636, 169] width 1029 height 320
click at [313, 298] on link "Visit Website" at bounding box center [321, 305] width 132 height 31
click at [194, 307] on button "Save Lender" at bounding box center [185, 305] width 126 height 31
click at [1155, 35] on icon "close" at bounding box center [1155, 31] width 12 height 14
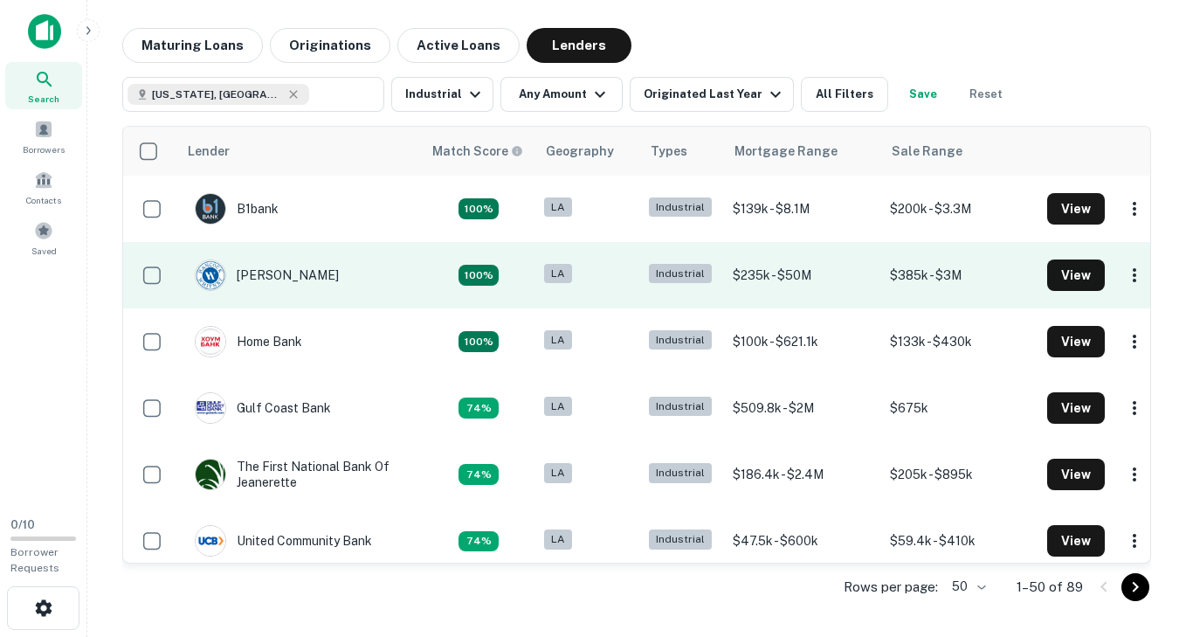
click at [363, 283] on td "[PERSON_NAME]" at bounding box center [299, 275] width 244 height 66
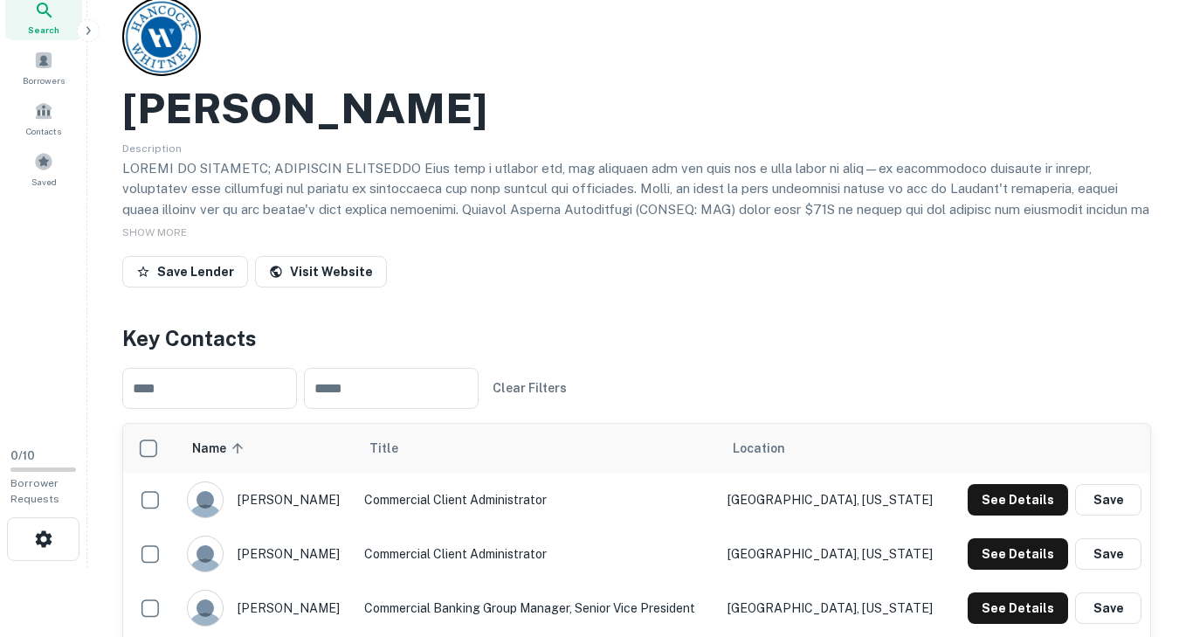
scroll to position [74, 0]
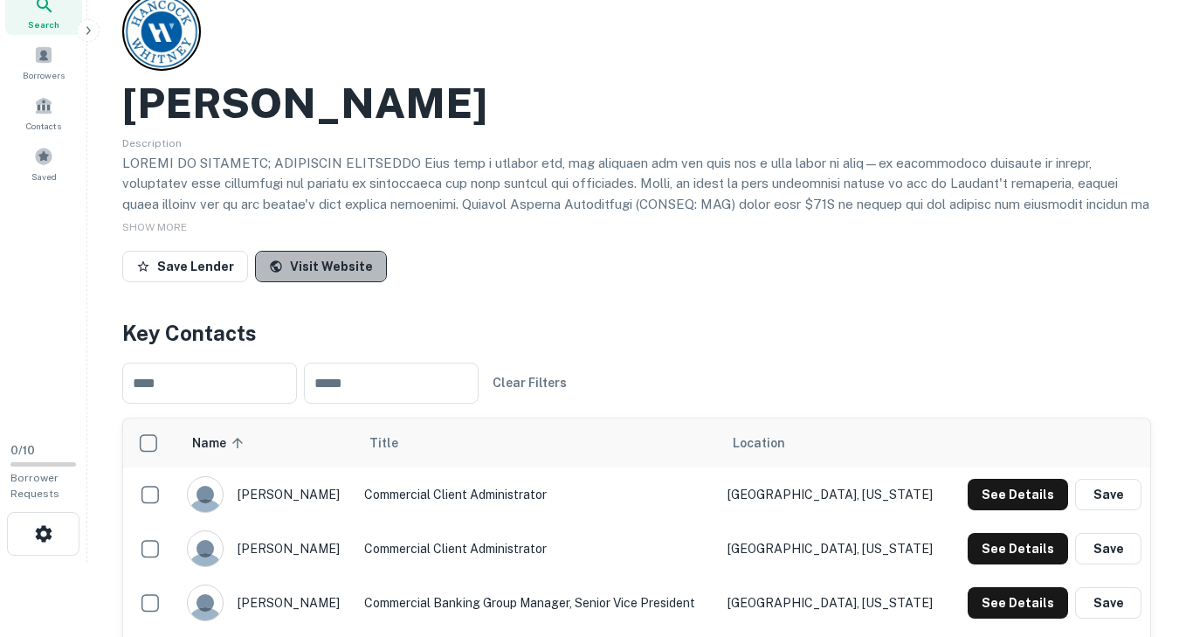
click at [340, 265] on link "Visit Website" at bounding box center [321, 266] width 132 height 31
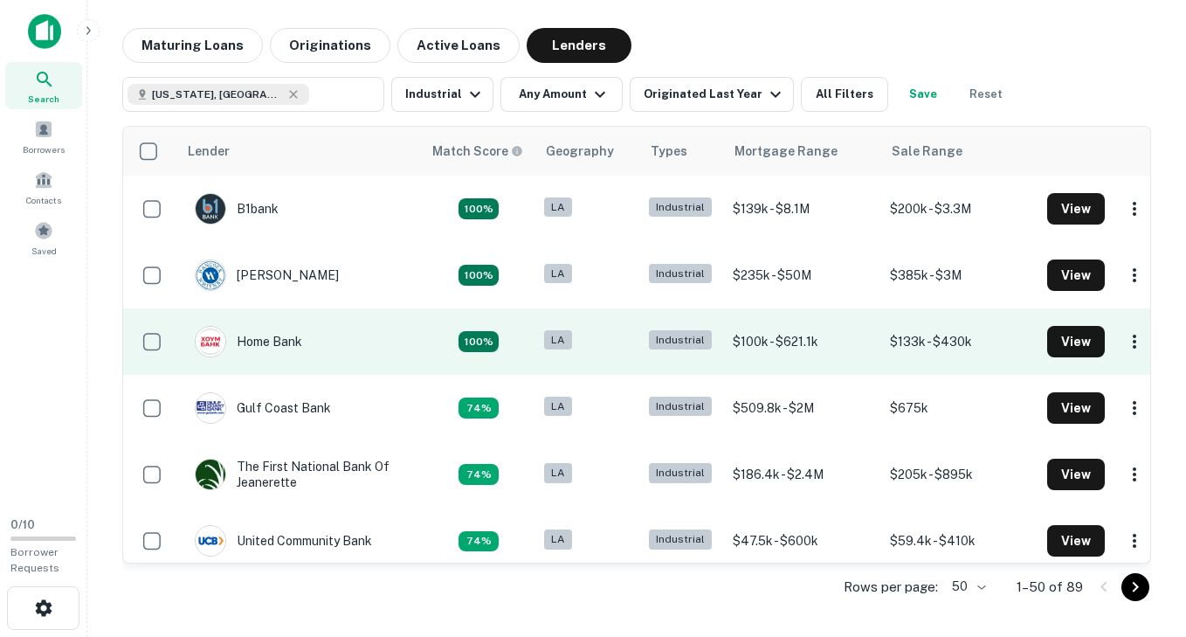
click at [335, 346] on td "Home Bank" at bounding box center [299, 341] width 244 height 66
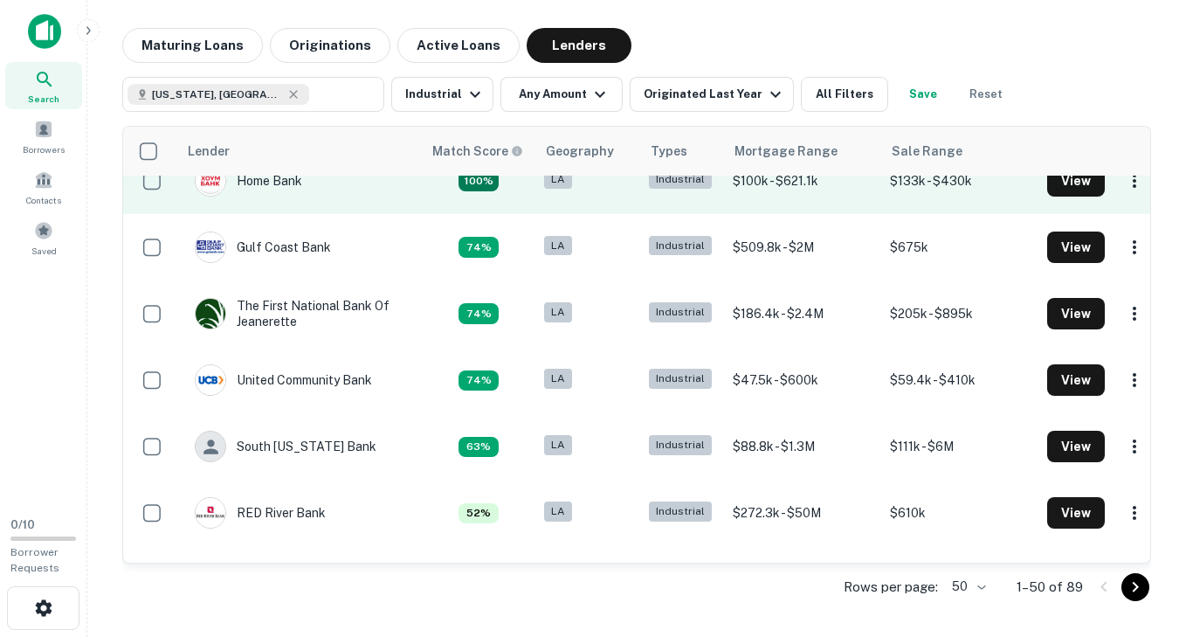
scroll to position [174, 0]
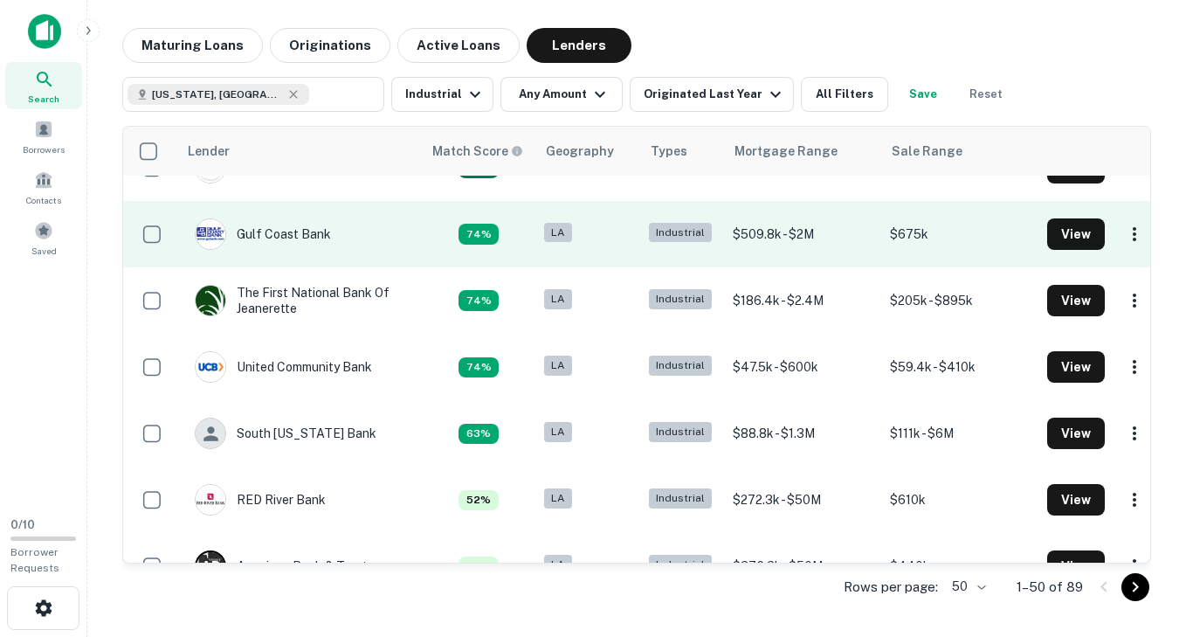
click at [355, 235] on td "Gulf Coast Bank" at bounding box center [299, 234] width 244 height 66
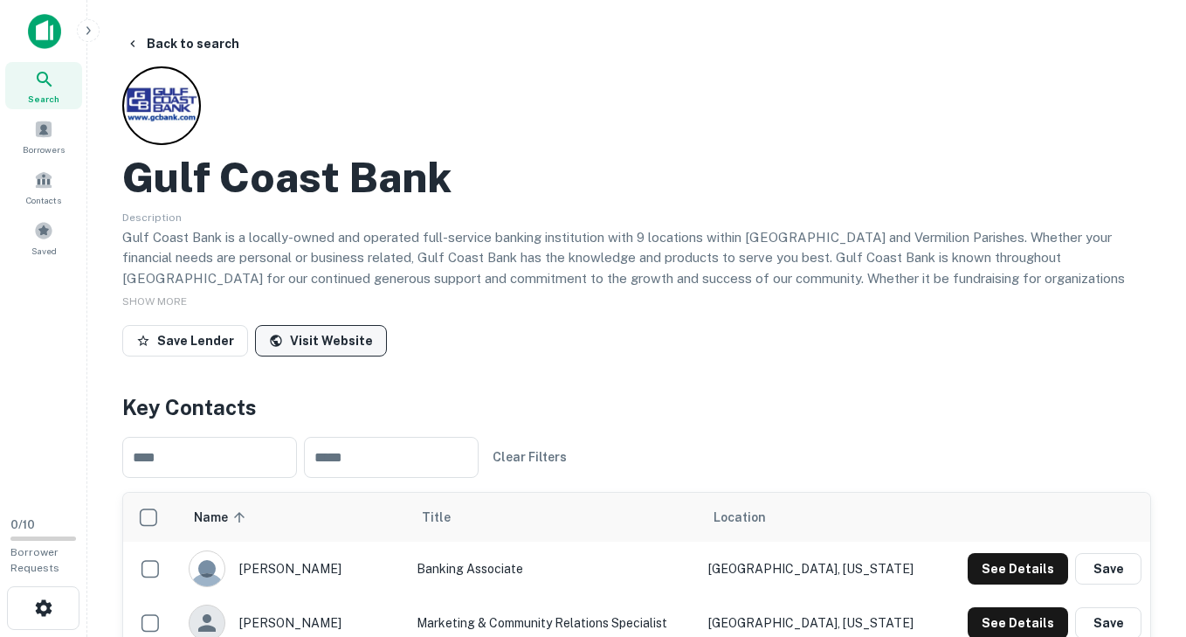
click at [343, 343] on link "Visit Website" at bounding box center [321, 340] width 132 height 31
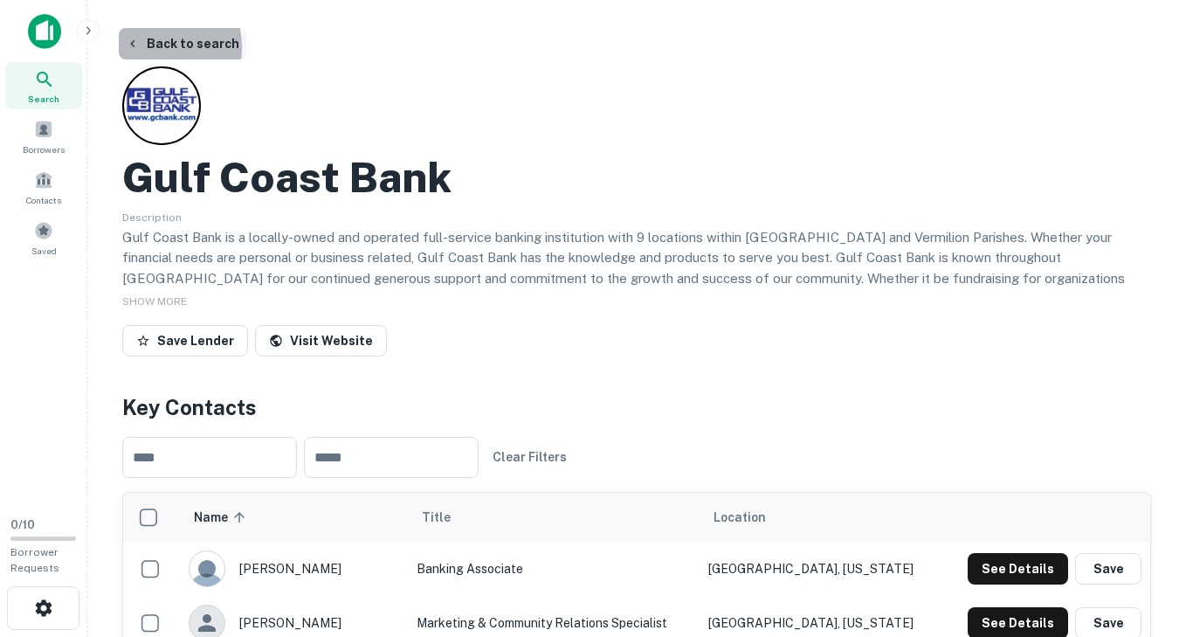
click at [139, 48] on icon "button" at bounding box center [133, 44] width 14 height 14
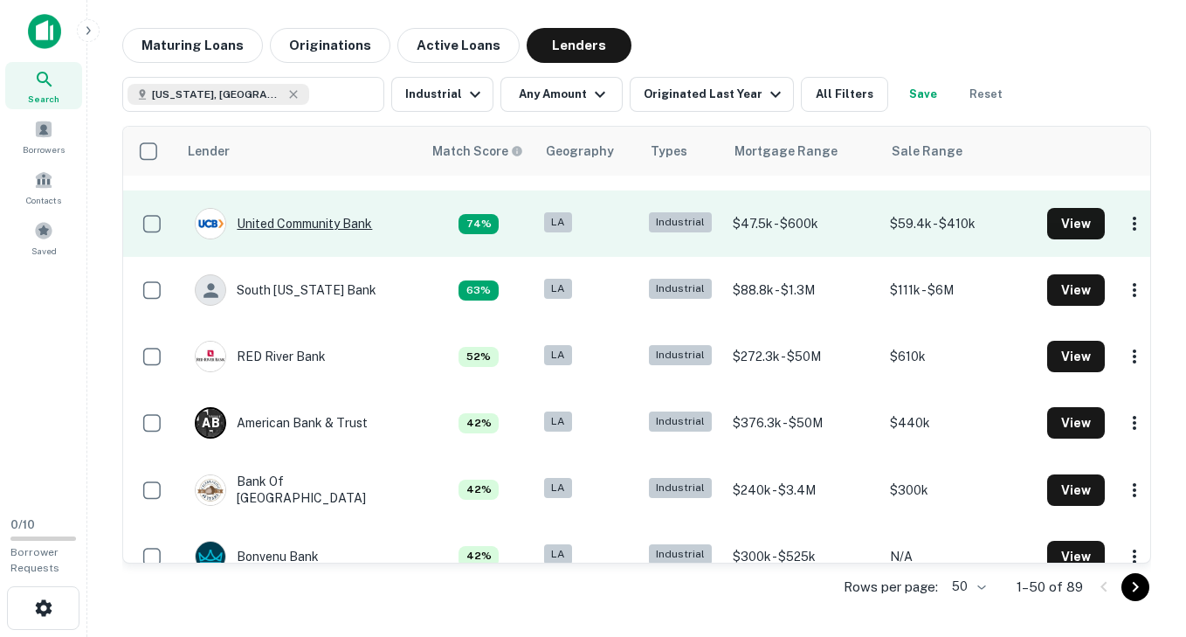
scroll to position [320, 0]
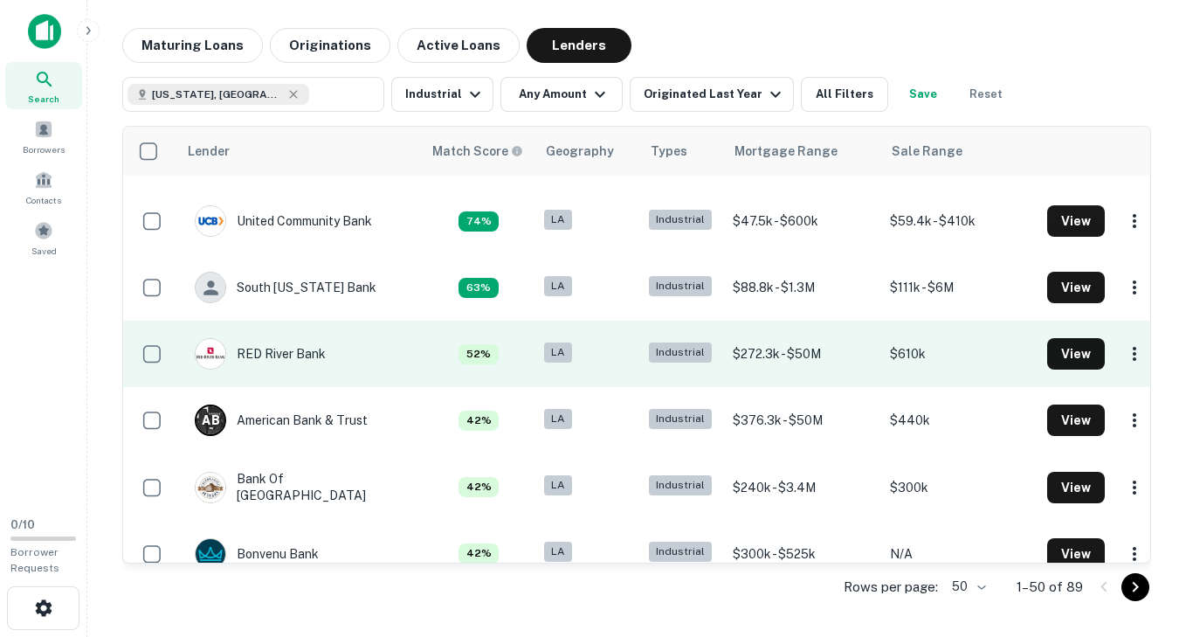
click at [378, 359] on td "RED River Bank" at bounding box center [299, 353] width 244 height 66
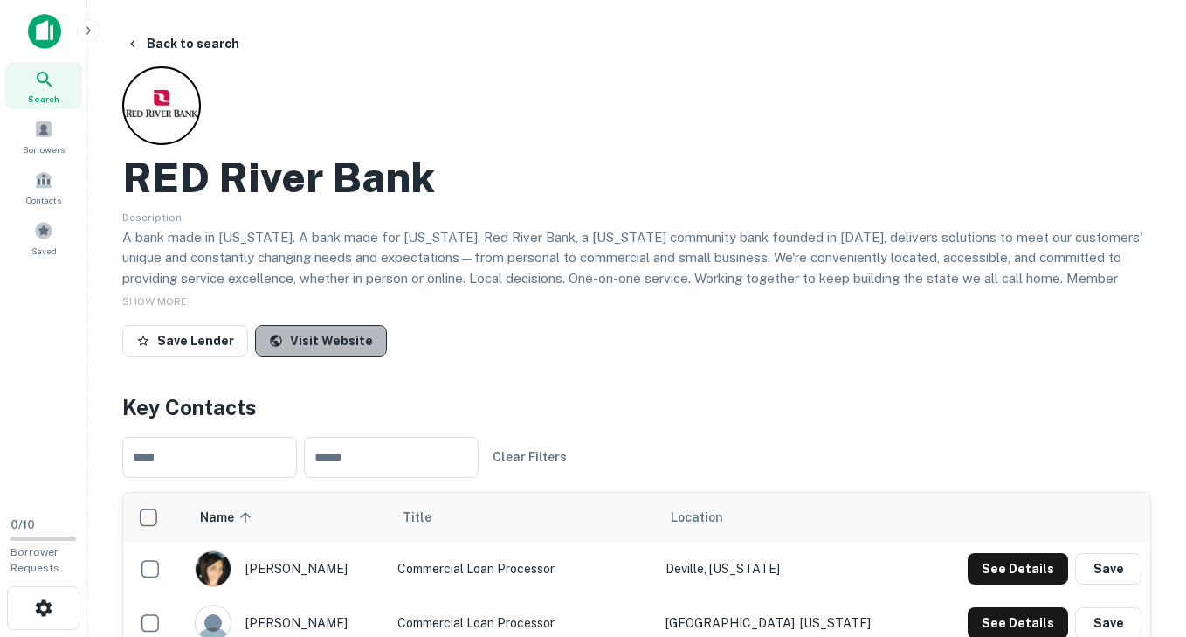
click at [327, 331] on link "Visit Website" at bounding box center [321, 340] width 132 height 31
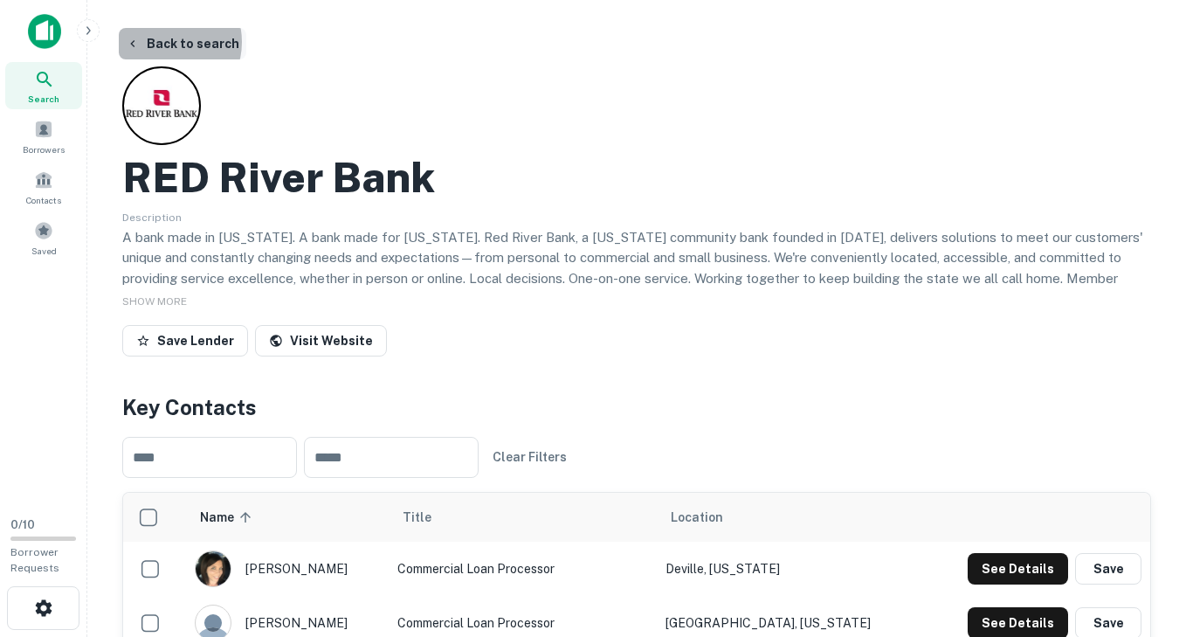
click at [162, 42] on button "Back to search" at bounding box center [182, 43] width 127 height 31
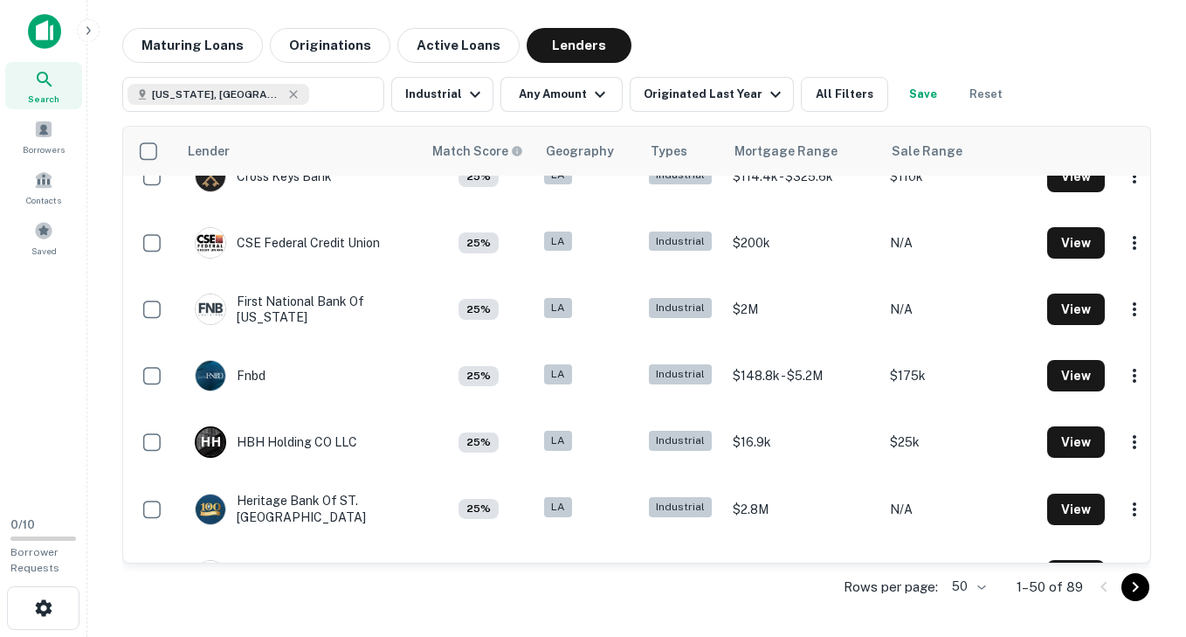
scroll to position [2644, 0]
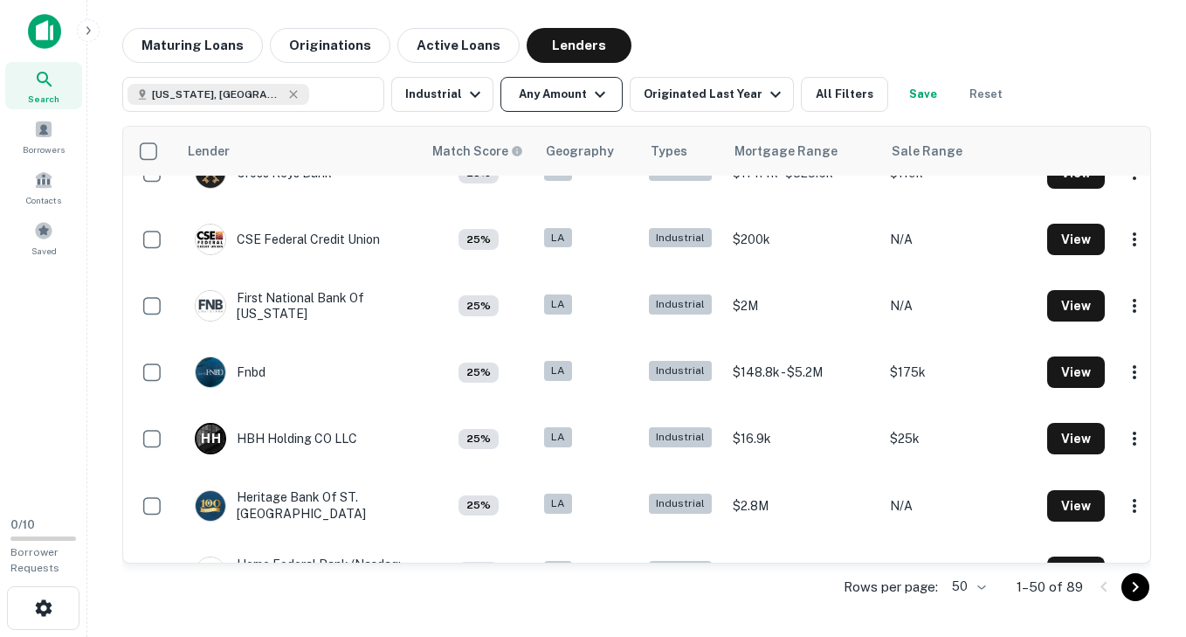
click at [548, 91] on button "Any Amount" at bounding box center [561, 94] width 122 height 35
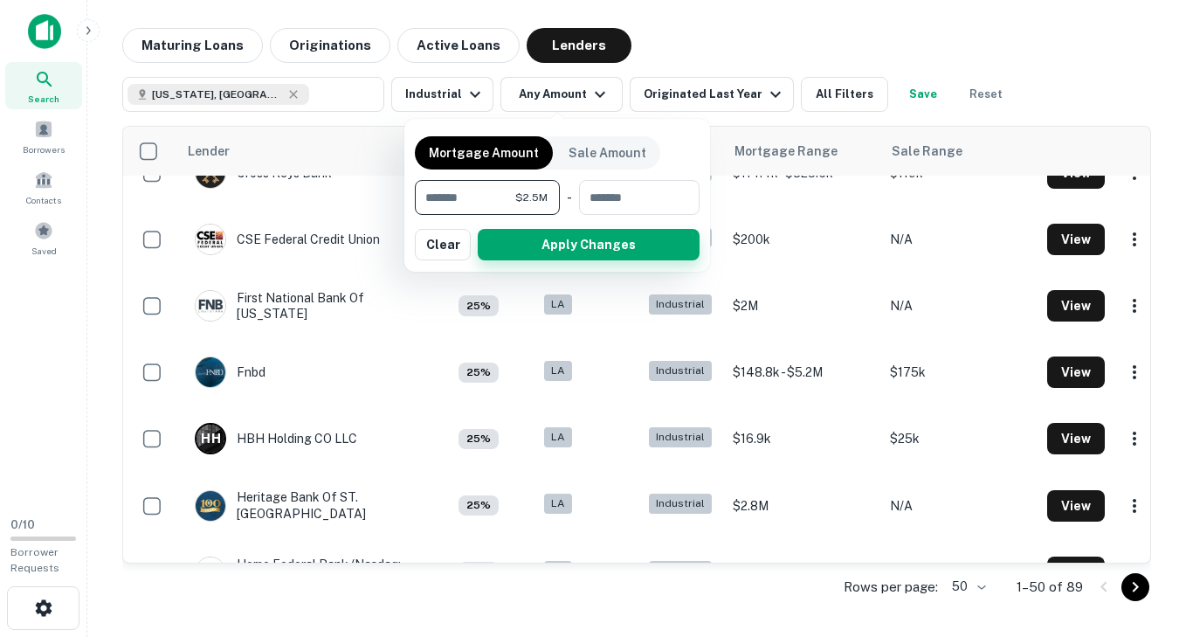
type input "*******"
click at [554, 244] on button "Apply Changes" at bounding box center [589, 244] width 222 height 31
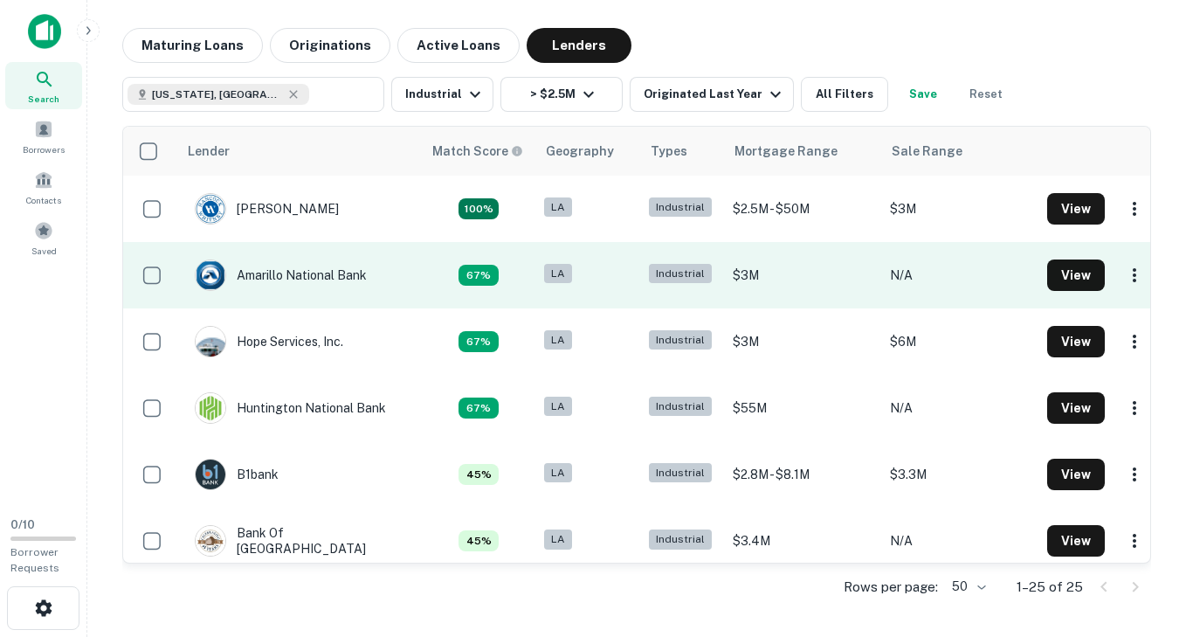
click at [360, 292] on td "Amarillo National Bank" at bounding box center [280, 275] width 189 height 49
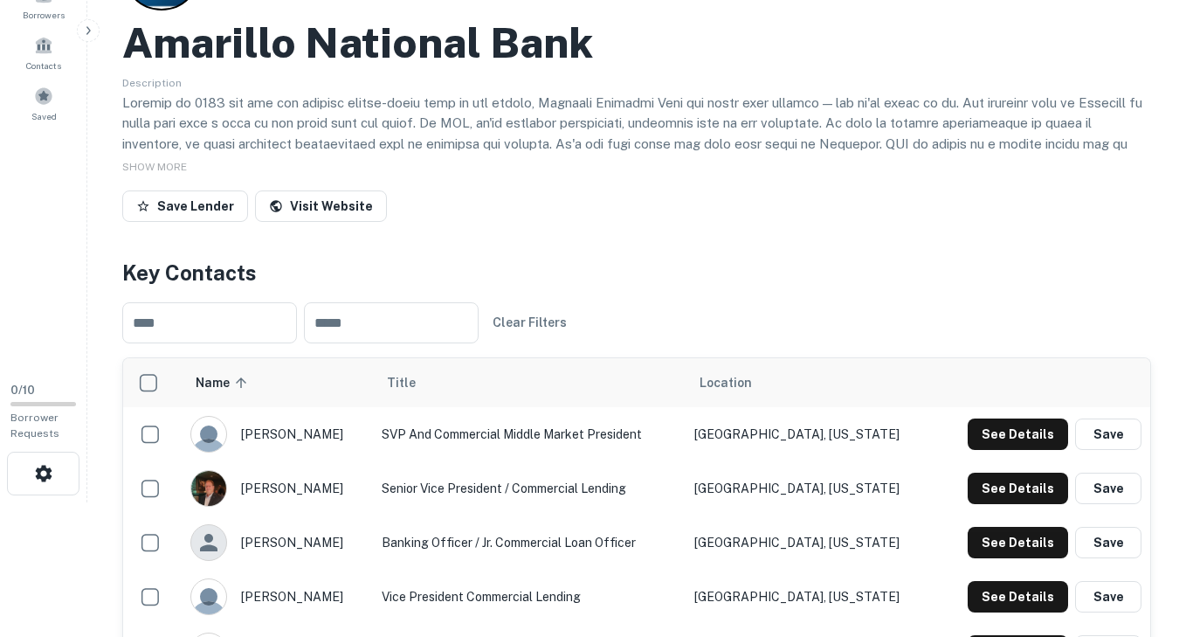
scroll to position [137, 0]
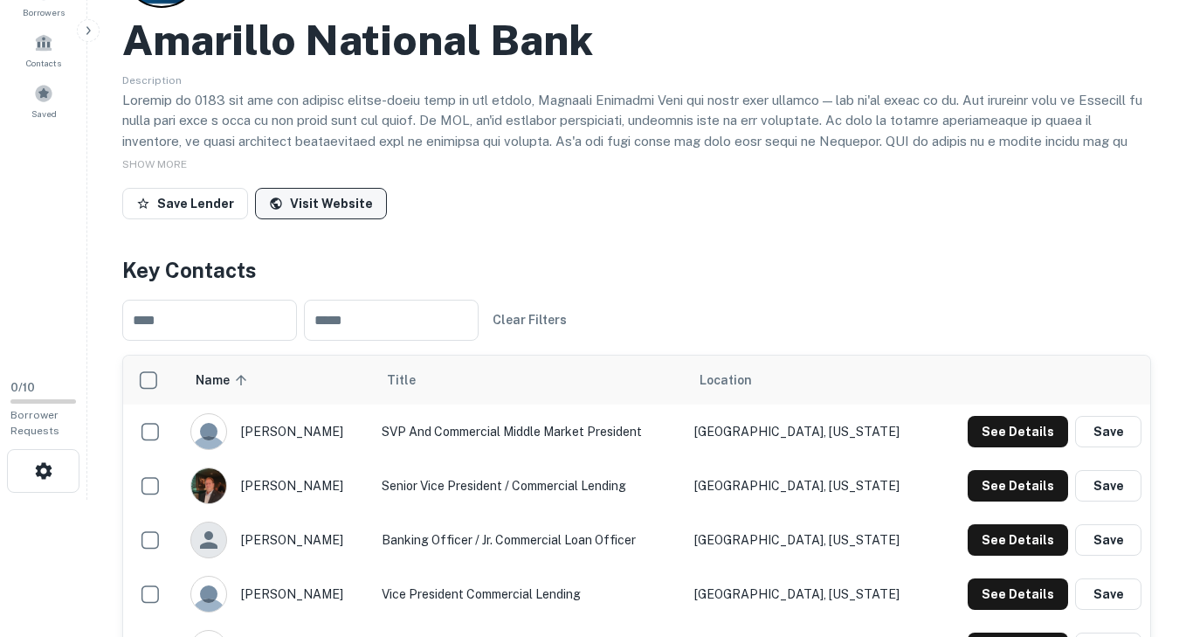
click at [318, 210] on link "Visit Website" at bounding box center [321, 203] width 132 height 31
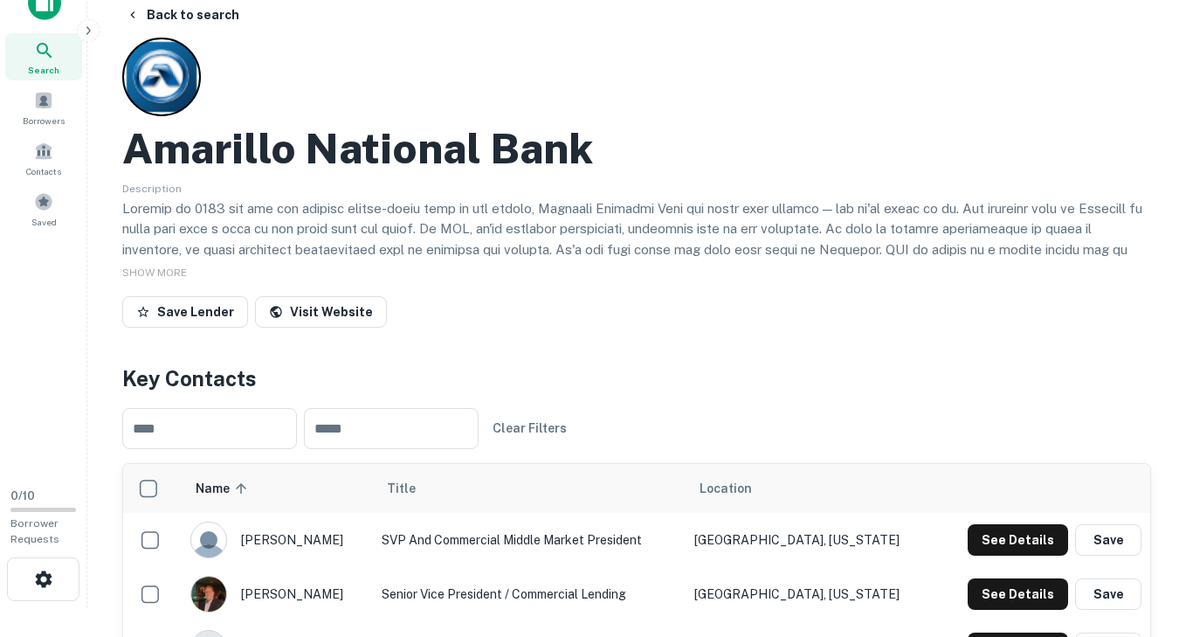
scroll to position [0, 0]
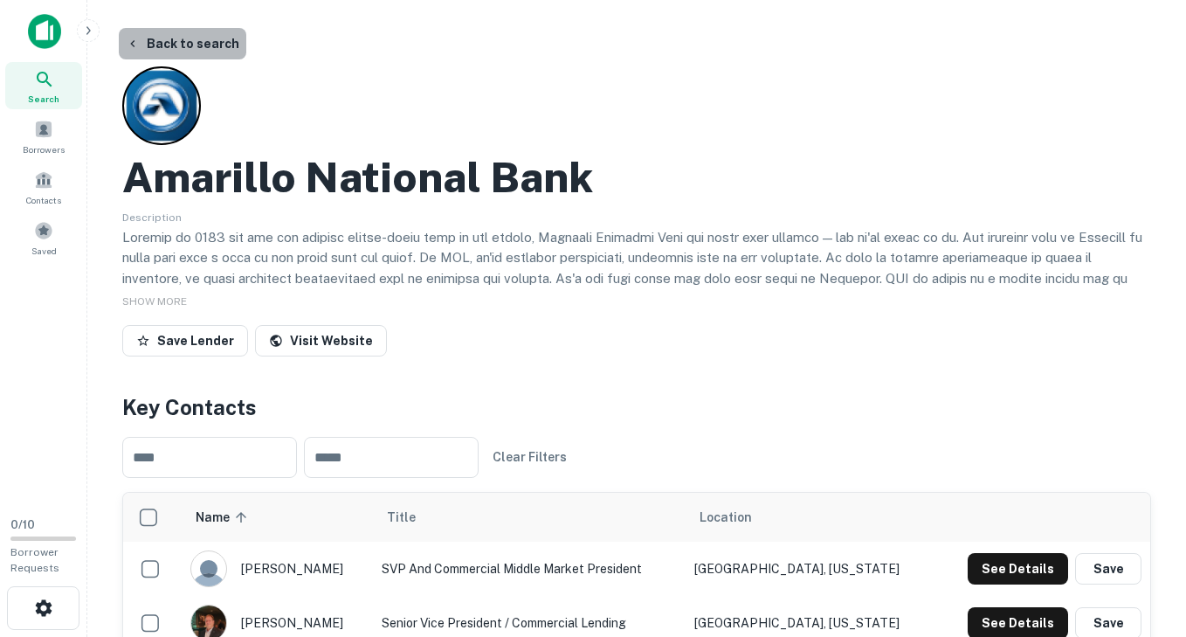
click at [221, 43] on button "Back to search" at bounding box center [182, 43] width 127 height 31
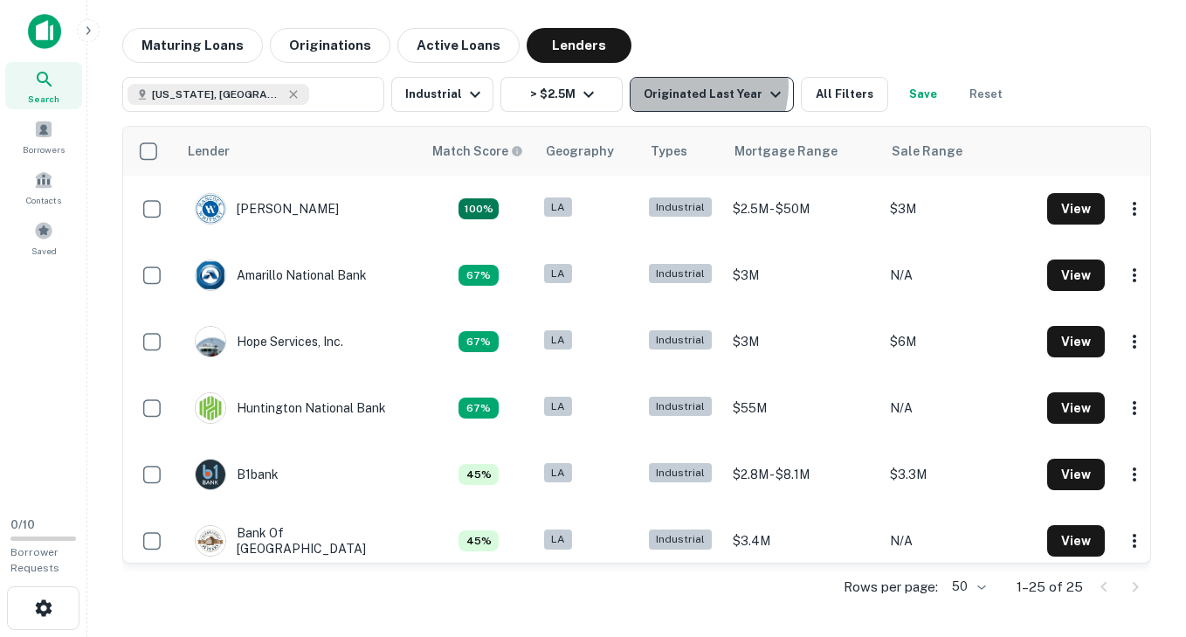
click at [691, 86] on div "Originated Last Year" at bounding box center [715, 94] width 142 height 21
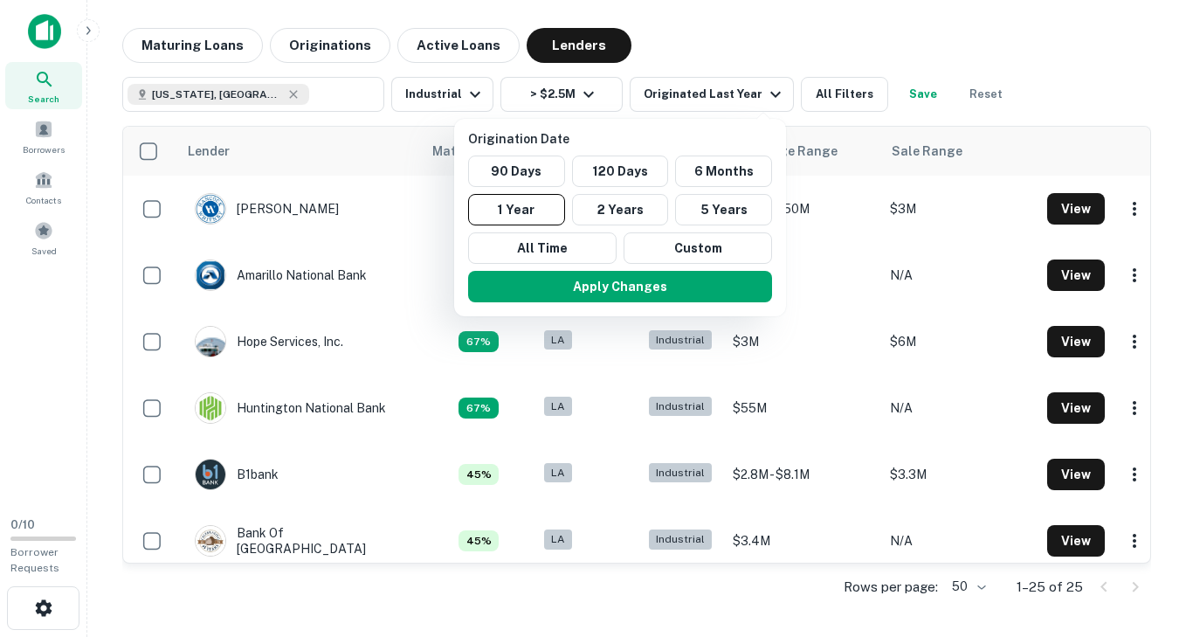
click at [878, 42] on div at bounding box center [593, 318] width 1186 height 637
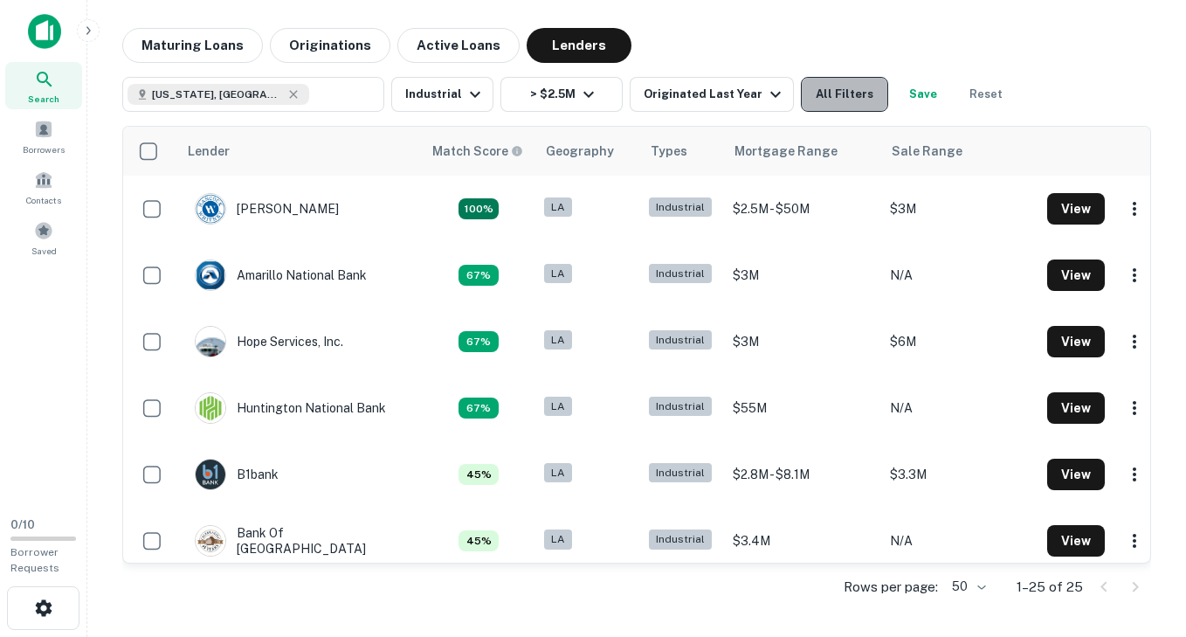
click at [830, 107] on button "All Filters" at bounding box center [844, 94] width 87 height 35
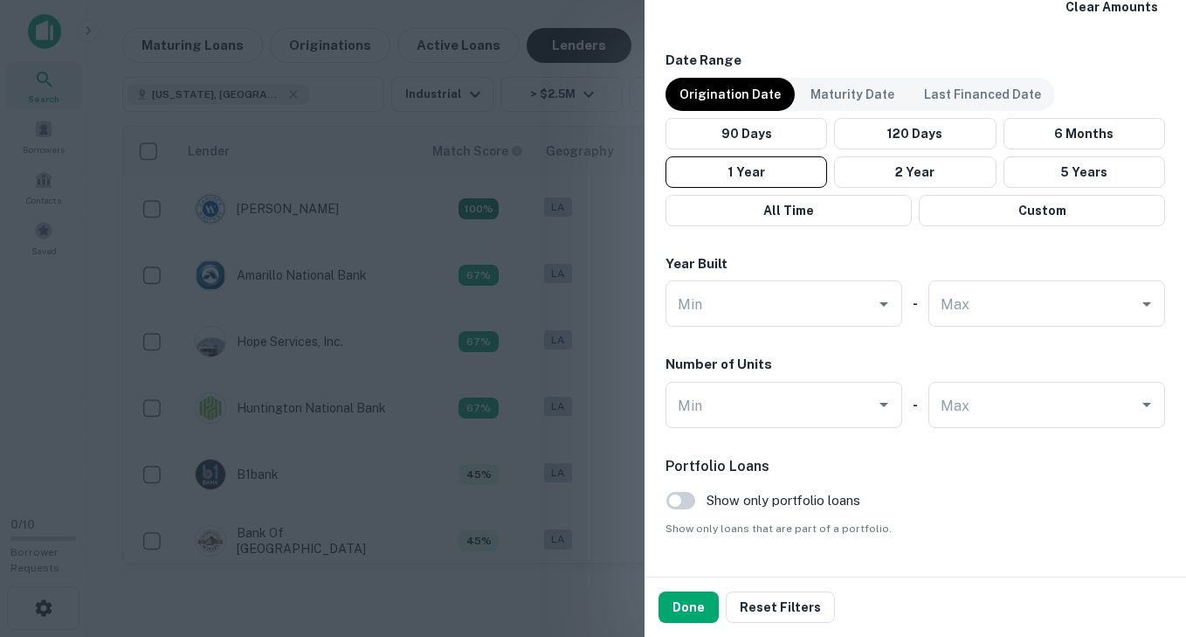
scroll to position [1074, 0]
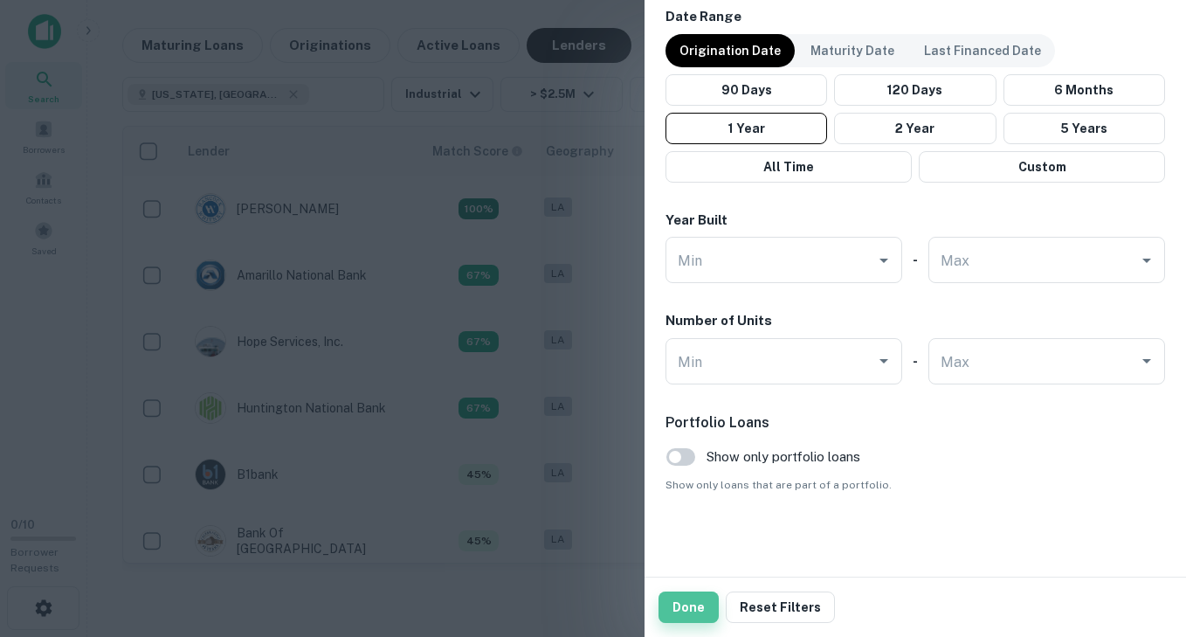
click at [686, 598] on button "Done" at bounding box center [688, 606] width 60 height 31
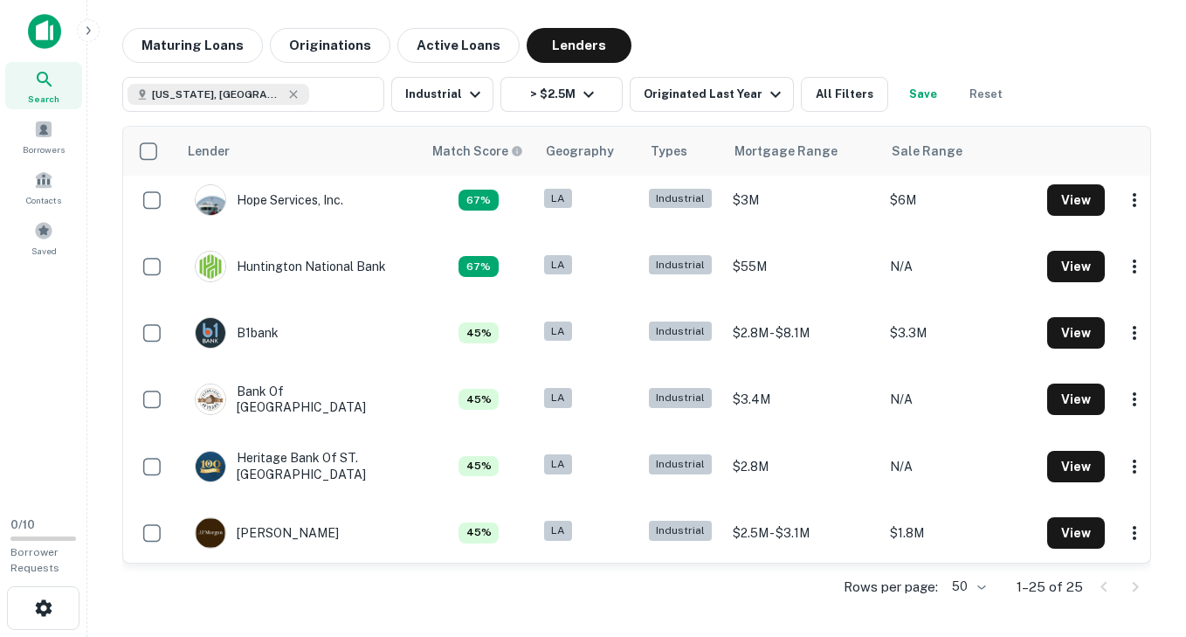
scroll to position [0, 0]
